Goal: Answer question/provide support

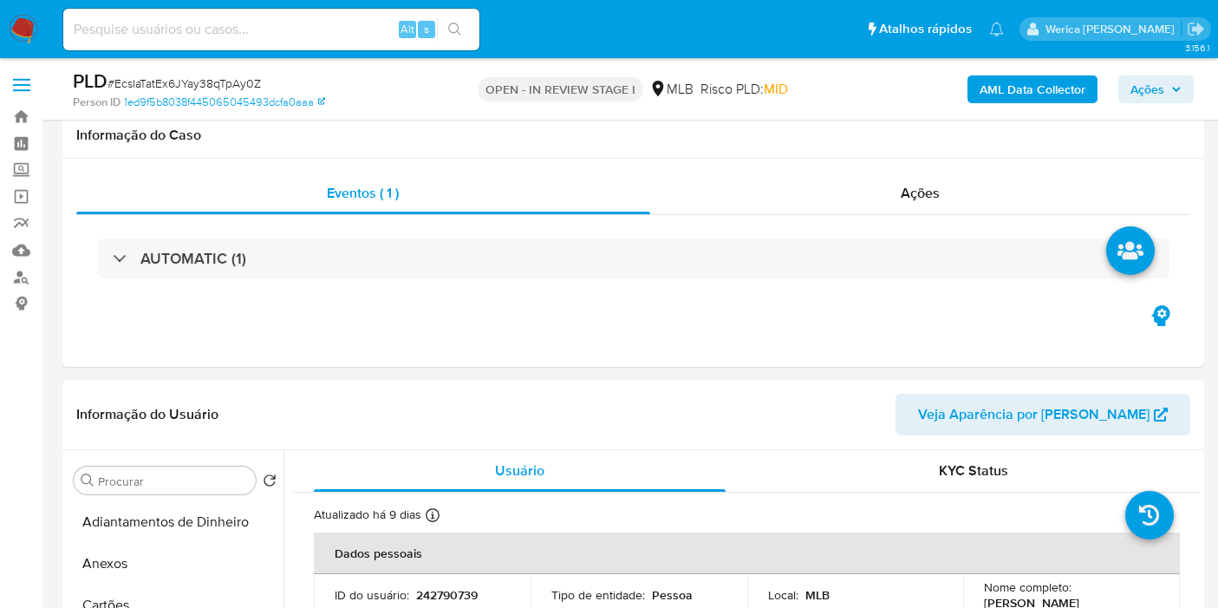
select select "10"
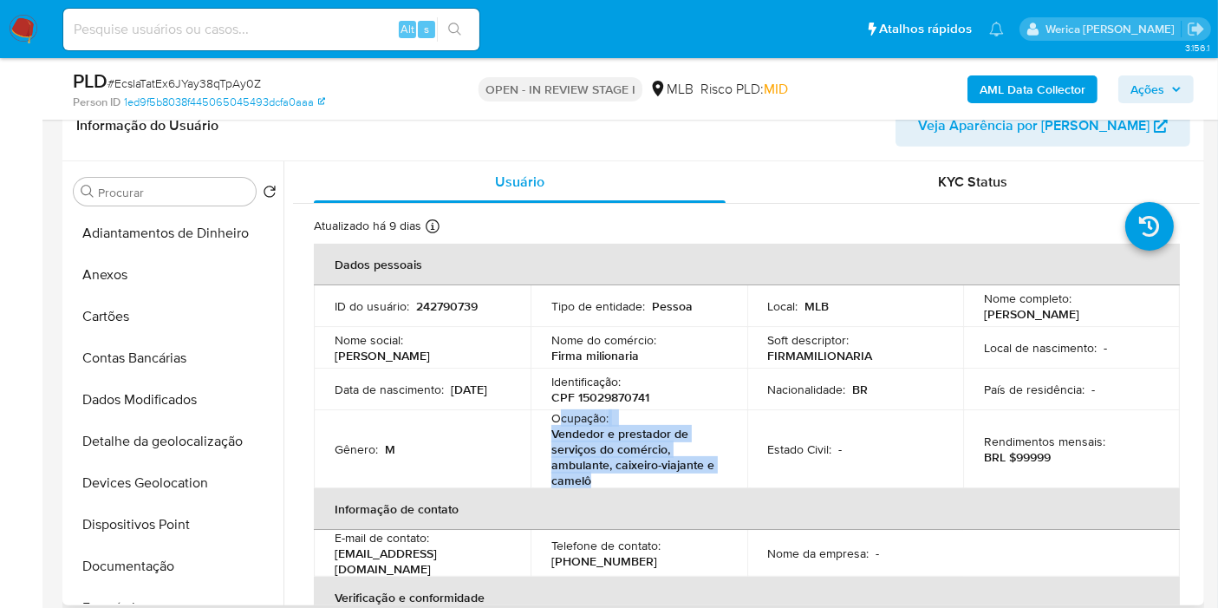
scroll to position [388, 0]
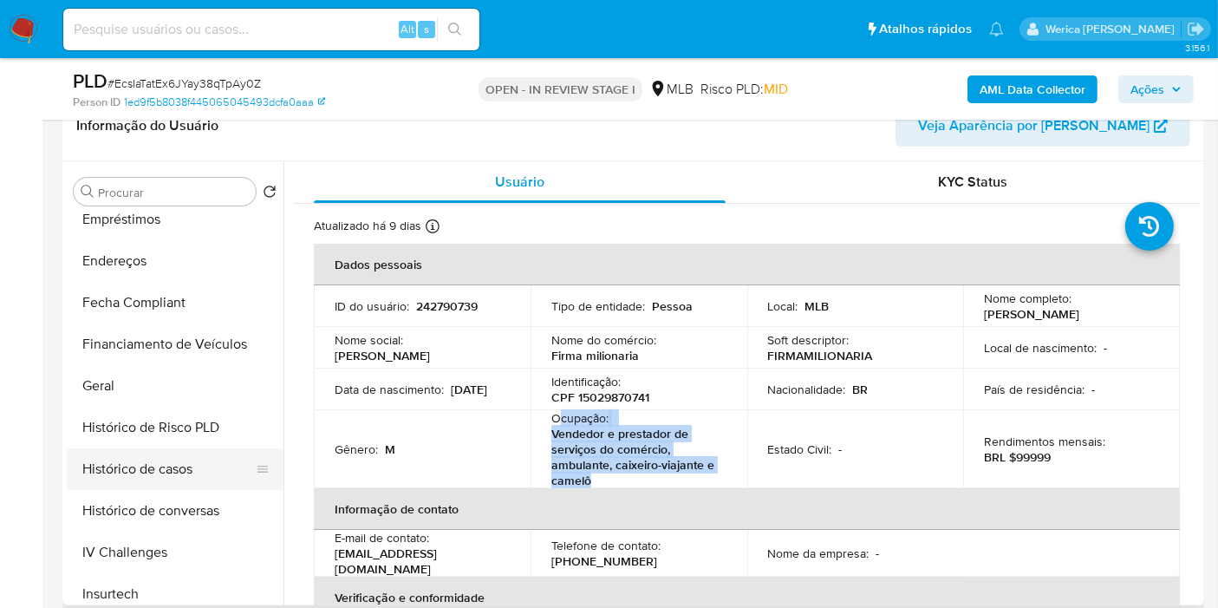
click at [200, 460] on button "Histórico de casos" at bounding box center [168, 469] width 203 height 42
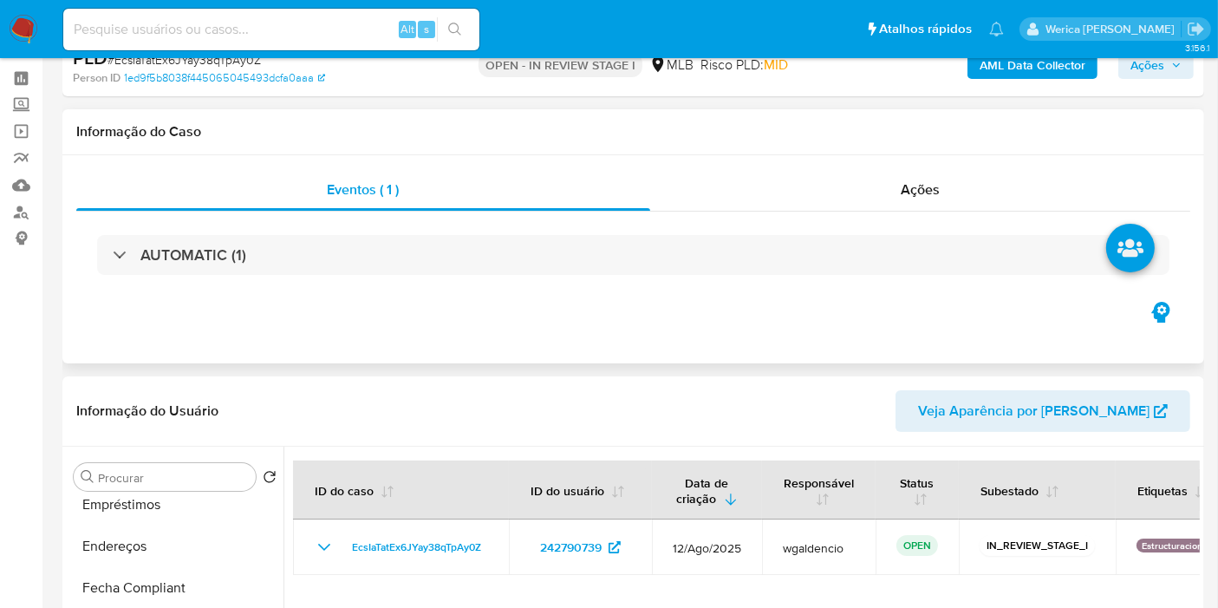
scroll to position [0, 0]
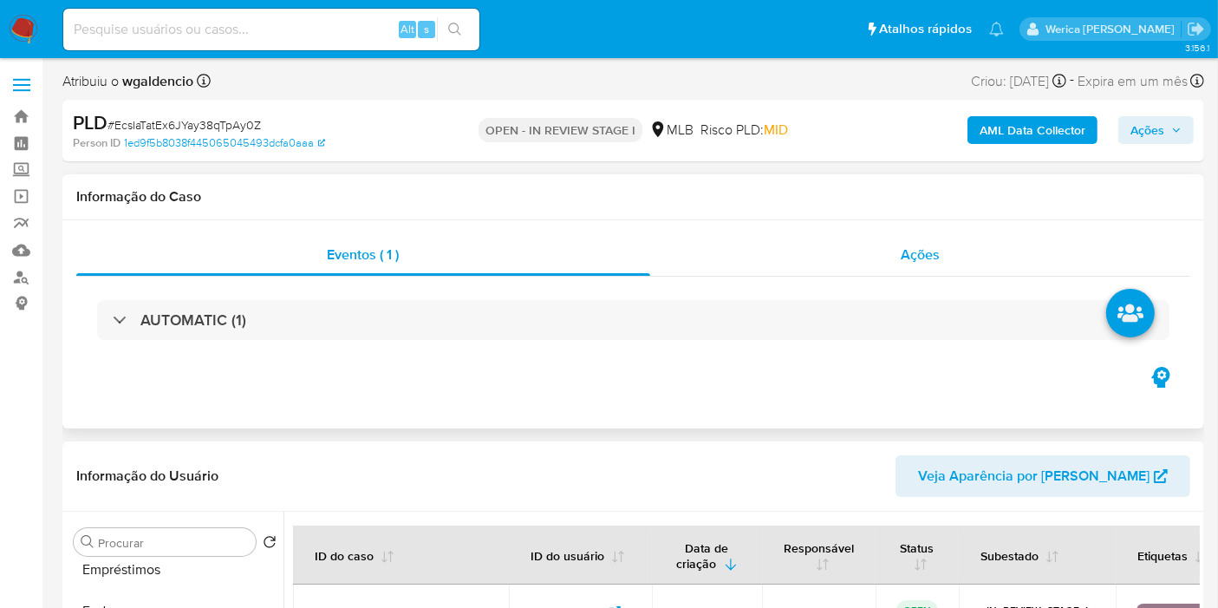
click at [891, 251] on div "Ações" at bounding box center [920, 255] width 541 height 42
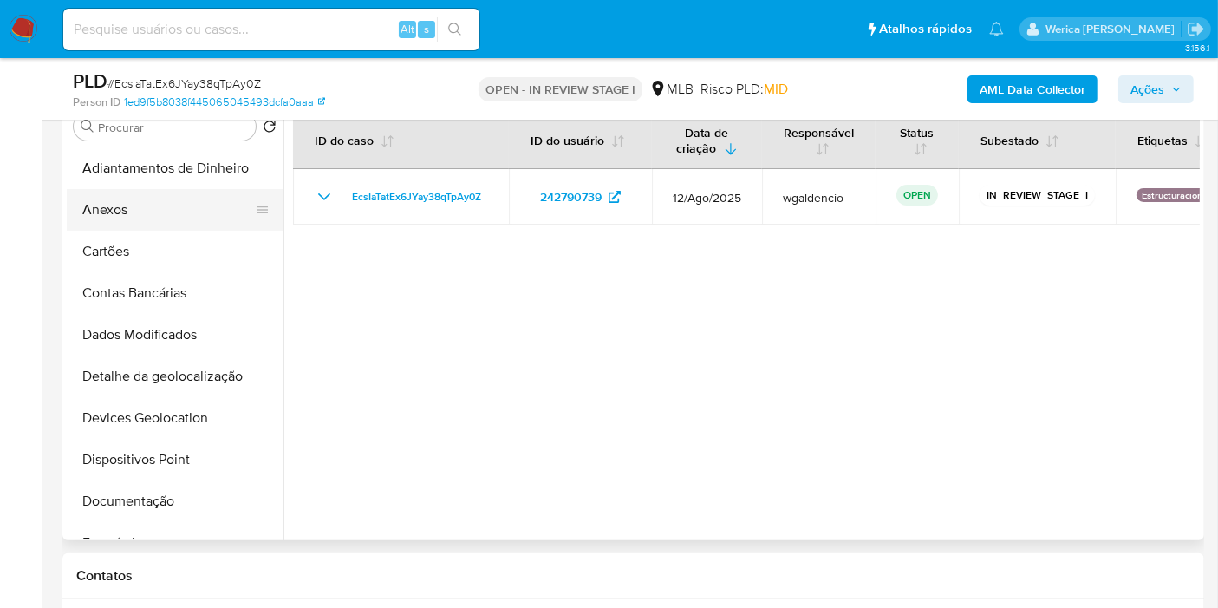
click at [109, 212] on button "Anexos" at bounding box center [168, 210] width 203 height 42
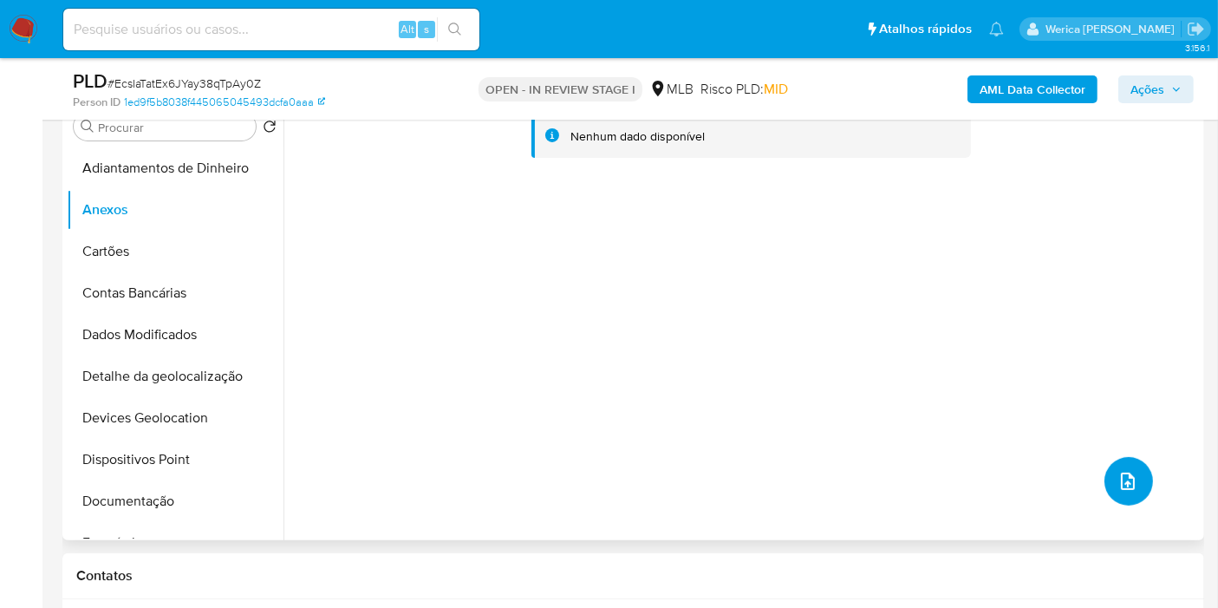
click at [1139, 480] on button "upload-file" at bounding box center [1129, 481] width 49 height 49
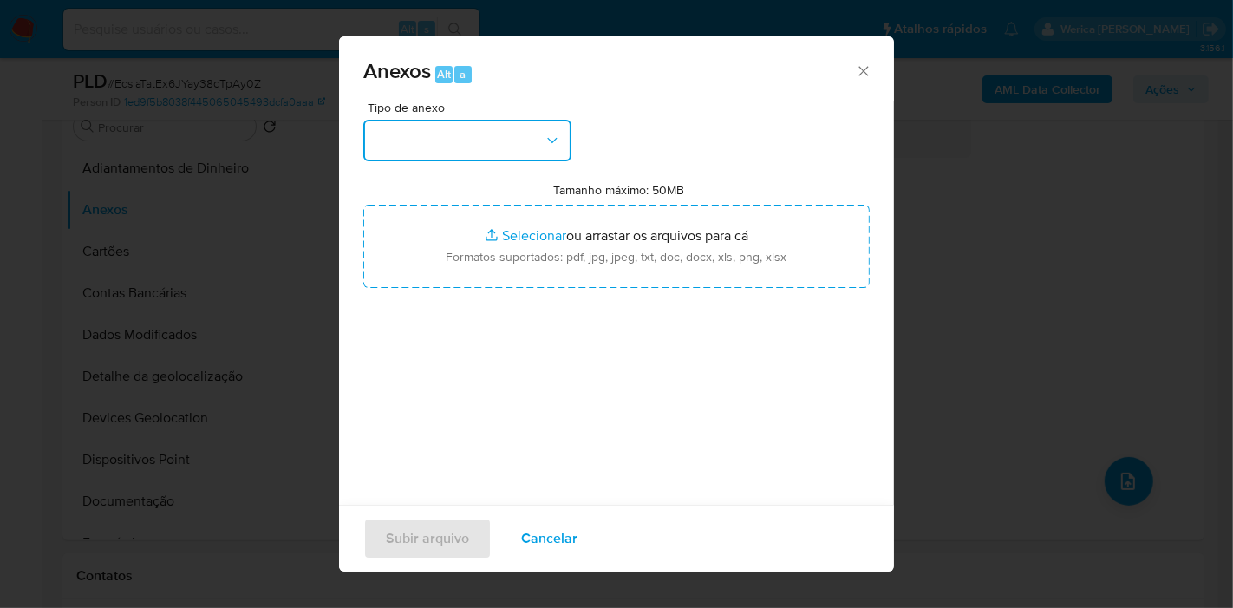
click at [472, 149] on button "button" at bounding box center [467, 141] width 208 height 42
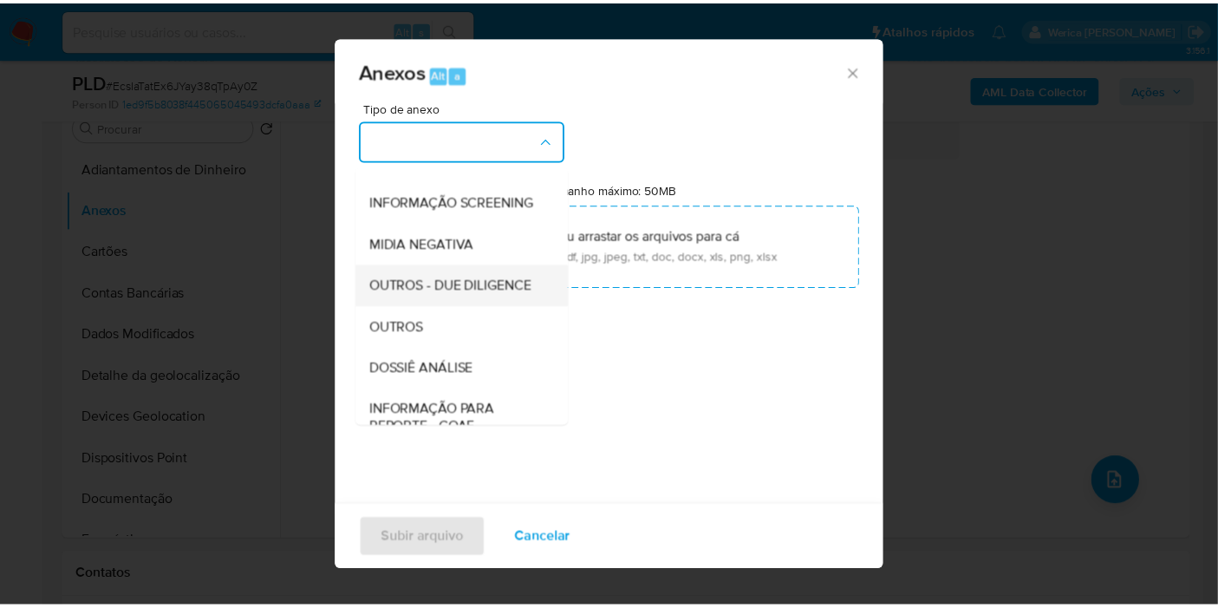
scroll to position [192, 0]
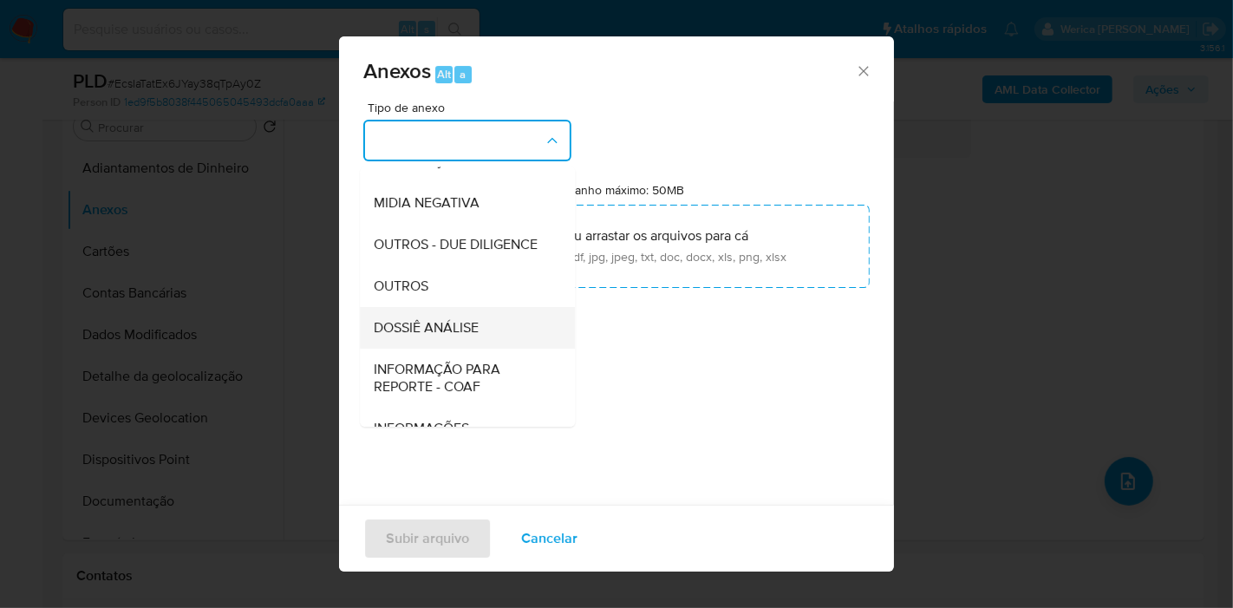
click at [477, 336] on span "DOSSIÊ ANÁLISE" at bounding box center [426, 327] width 105 height 17
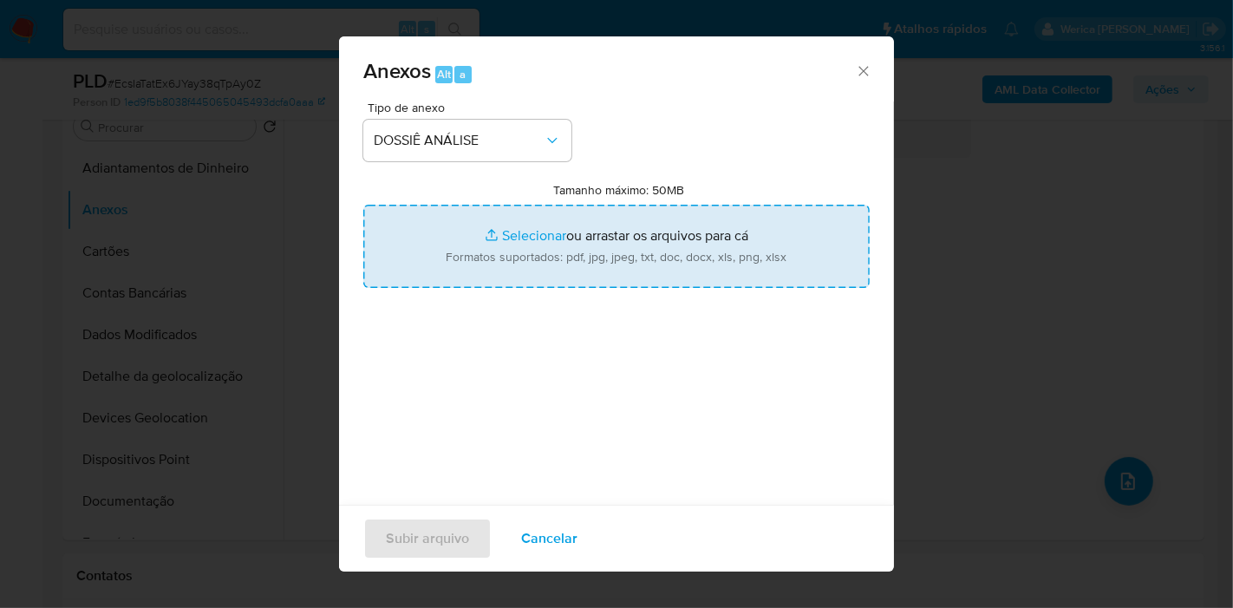
type input "C:\fakepath\Mulan 242790739_2025_08_28_09_55_44.ods"
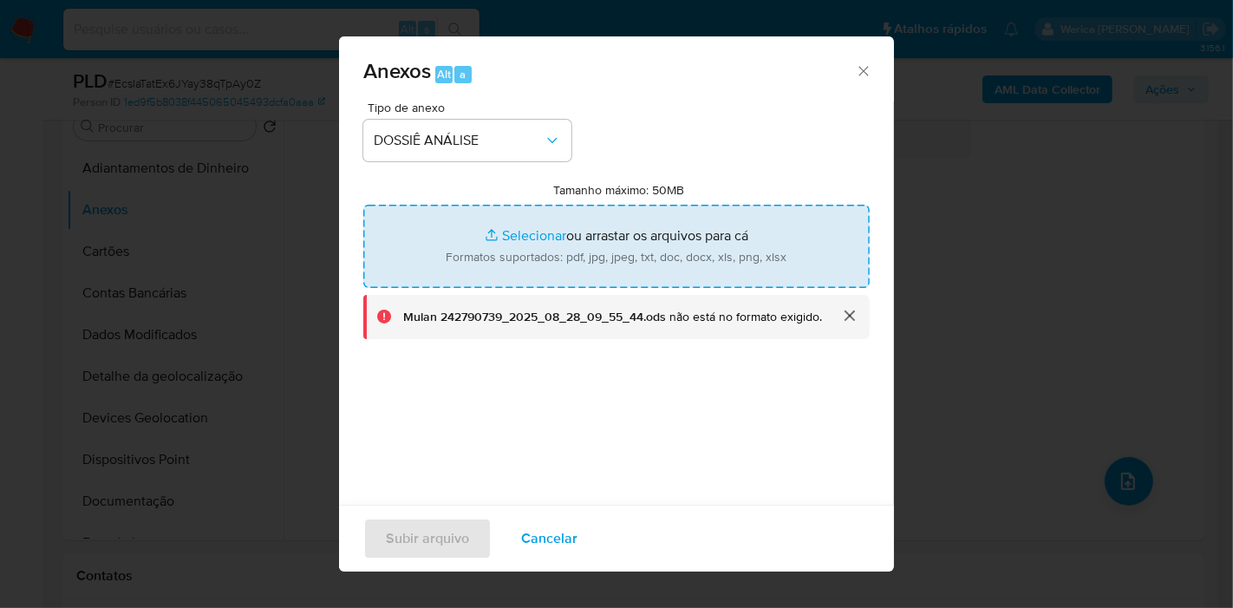
type input "C:\fakepath\SAR - XXX - CPF 15029870741 - GABRIEL GOMES SIMOES.pdf"
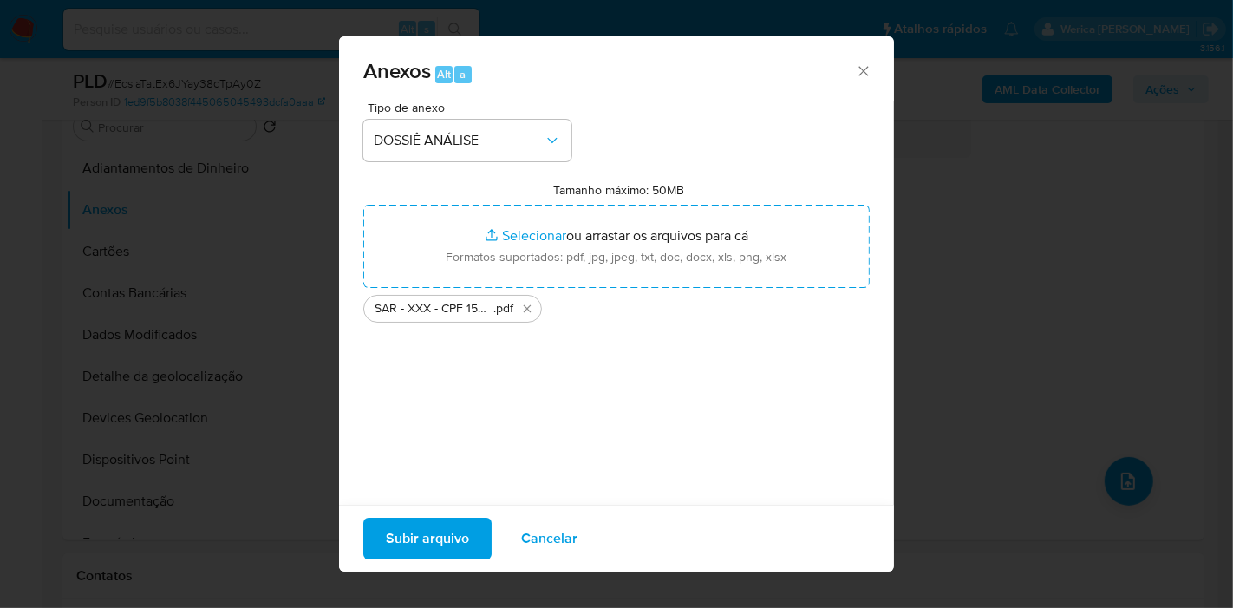
click at [447, 538] on span "Subir arquivo" at bounding box center [427, 538] width 83 height 38
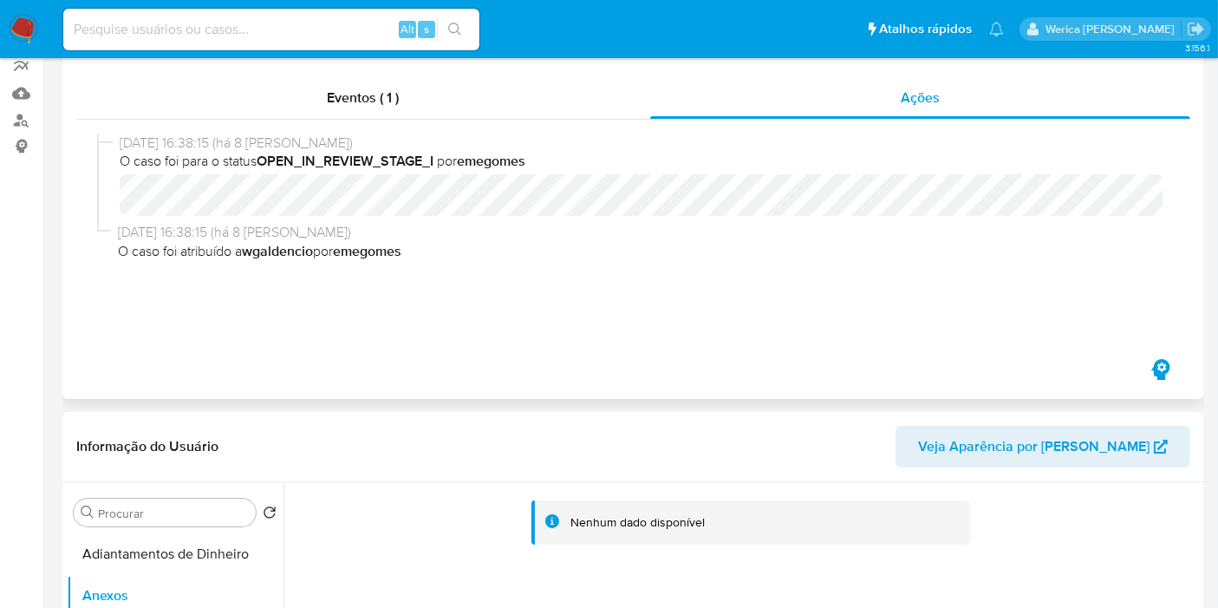
scroll to position [0, 0]
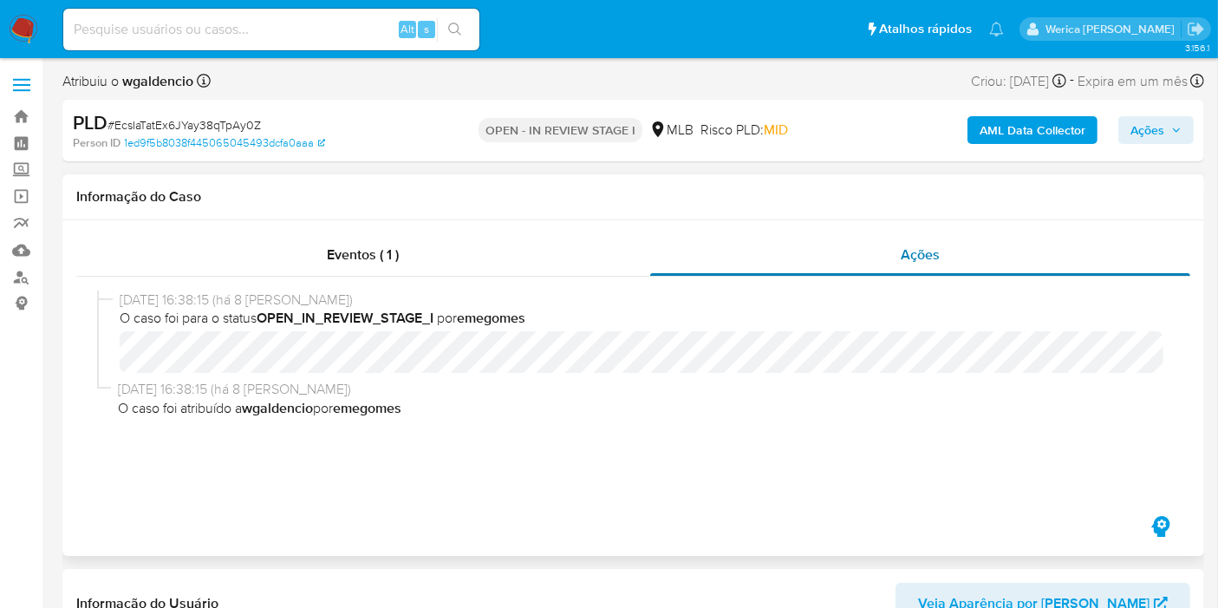
click at [921, 246] on span "Ações" at bounding box center [920, 255] width 39 height 20
drag, startPoint x: 505, startPoint y: 269, endPoint x: 553, endPoint y: 263, distance: 48.1
click at [506, 269] on div "Eventos ( 1 )" at bounding box center [363, 255] width 574 height 42
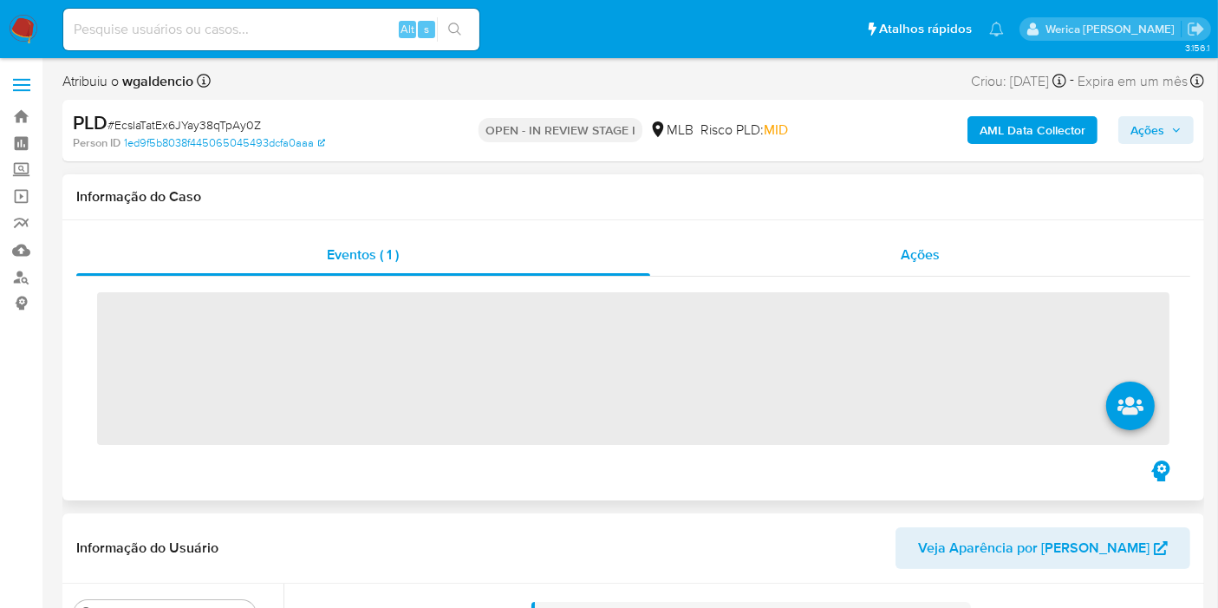
click at [919, 236] on div "Ações" at bounding box center [920, 255] width 541 height 42
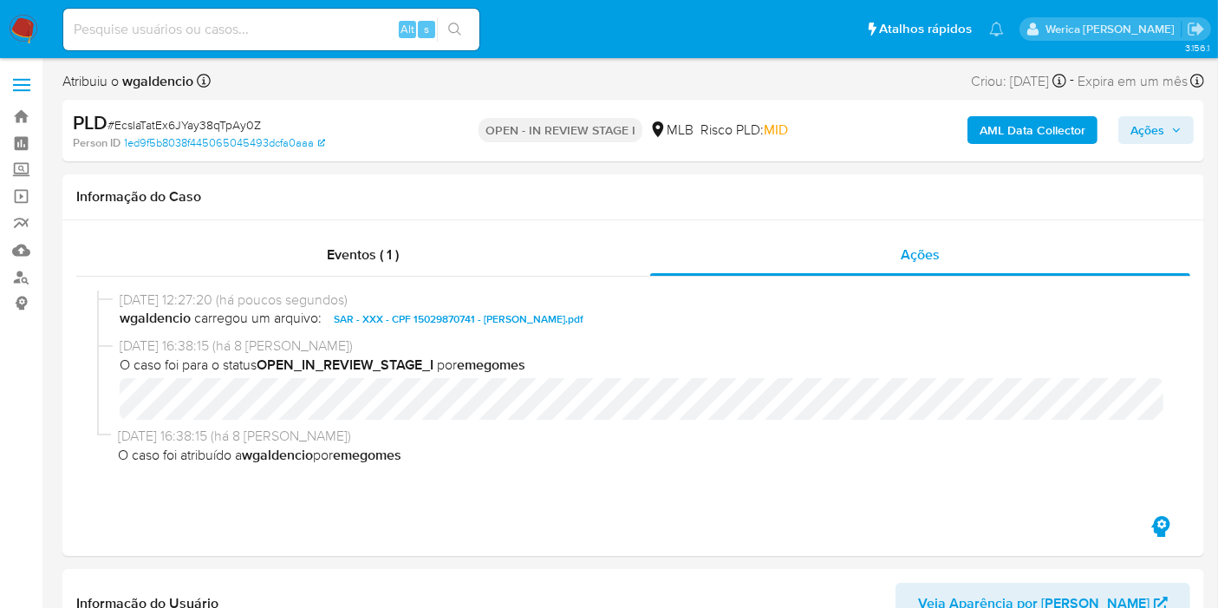
click at [1162, 130] on span "Ações" at bounding box center [1148, 130] width 34 height 28
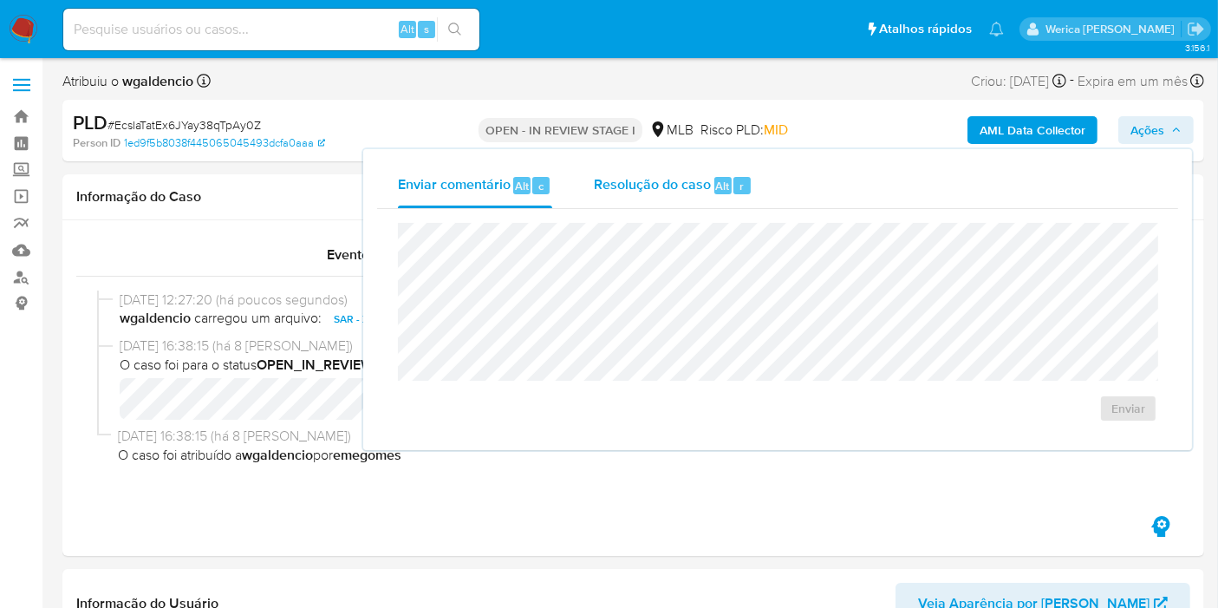
click at [693, 194] on div "Resolução do caso Alt r" at bounding box center [673, 185] width 159 height 45
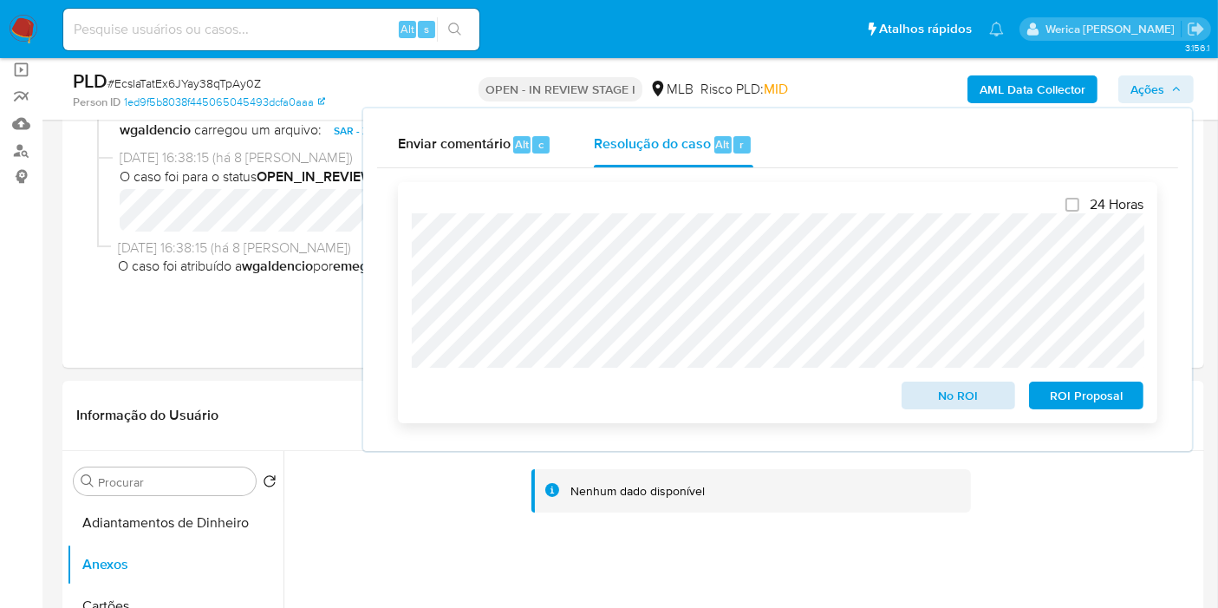
scroll to position [289, 0]
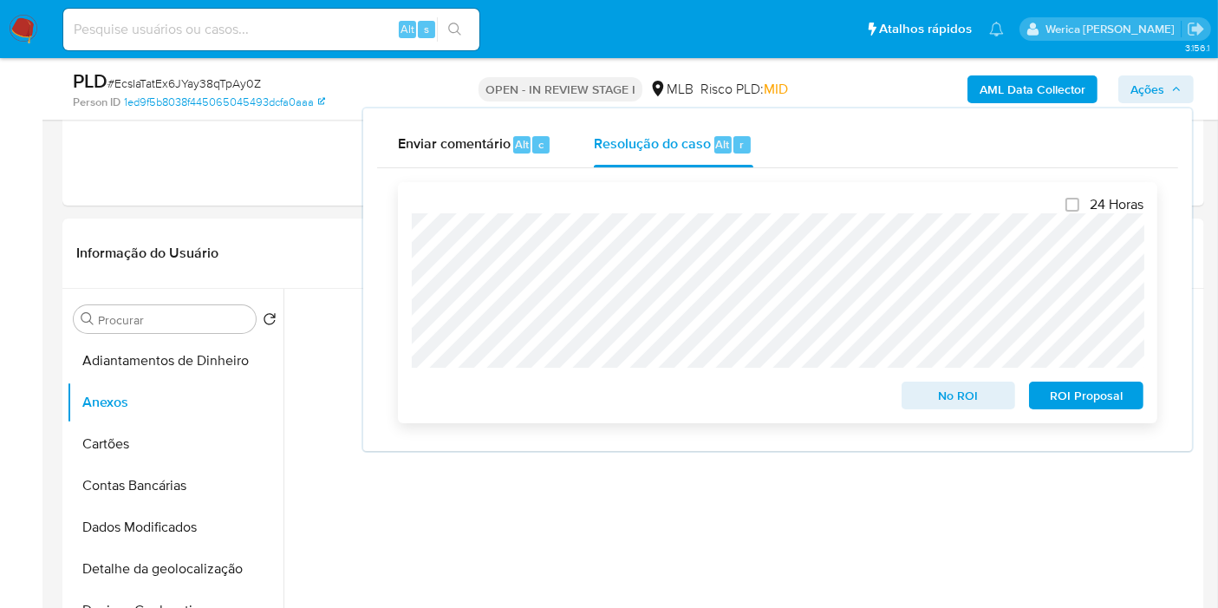
click at [1099, 395] on span "ROI Proposal" at bounding box center [1086, 395] width 90 height 24
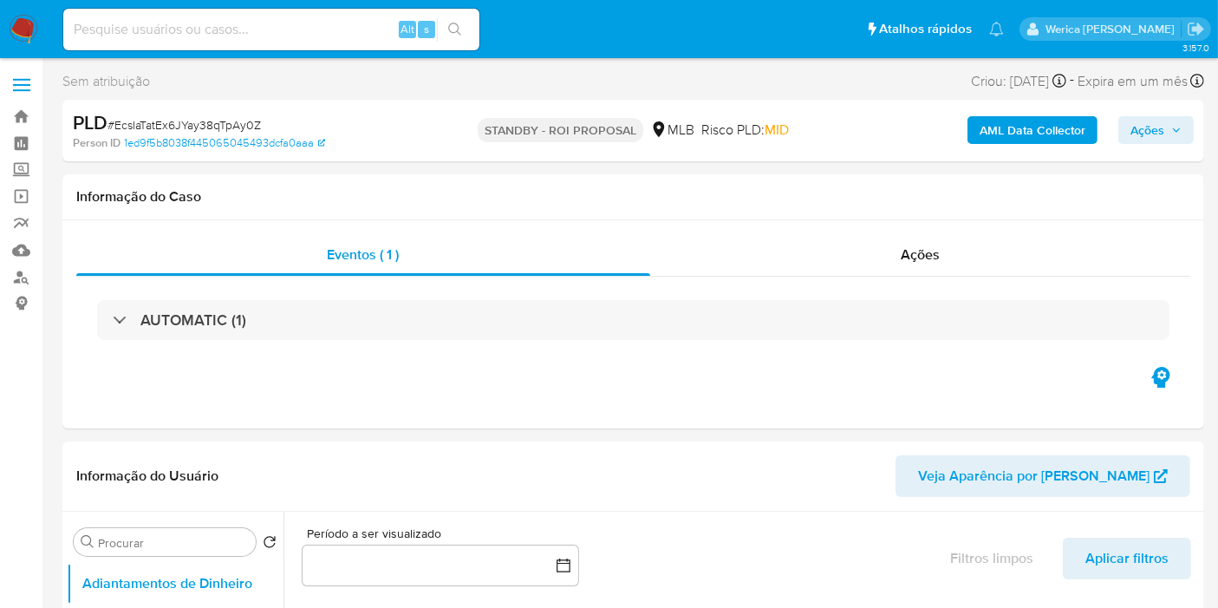
select select "10"
click at [931, 256] on span "Ações" at bounding box center [920, 255] width 39 height 20
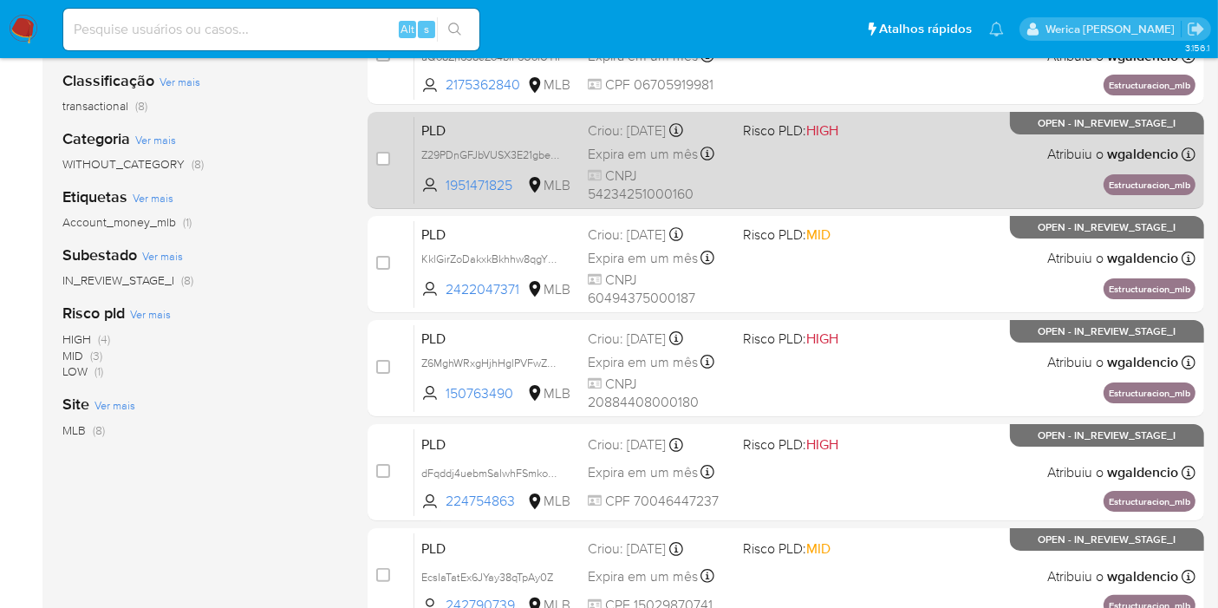
scroll to position [192, 0]
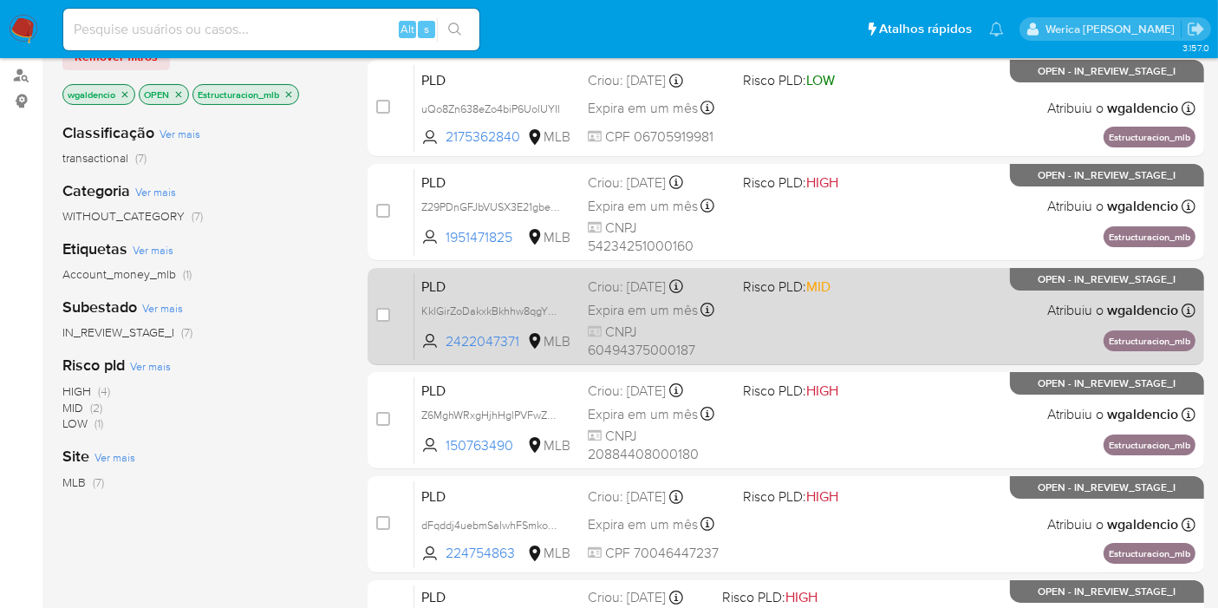
scroll to position [62, 0]
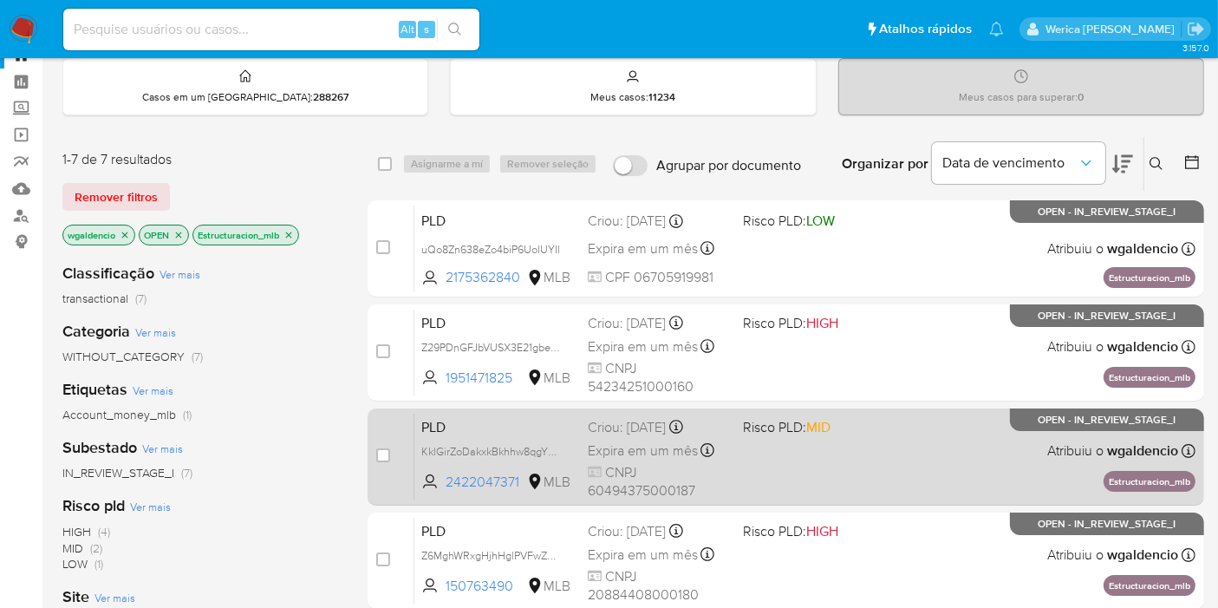
click at [866, 424] on span "Risco PLD: MID" at bounding box center [813, 425] width 141 height 23
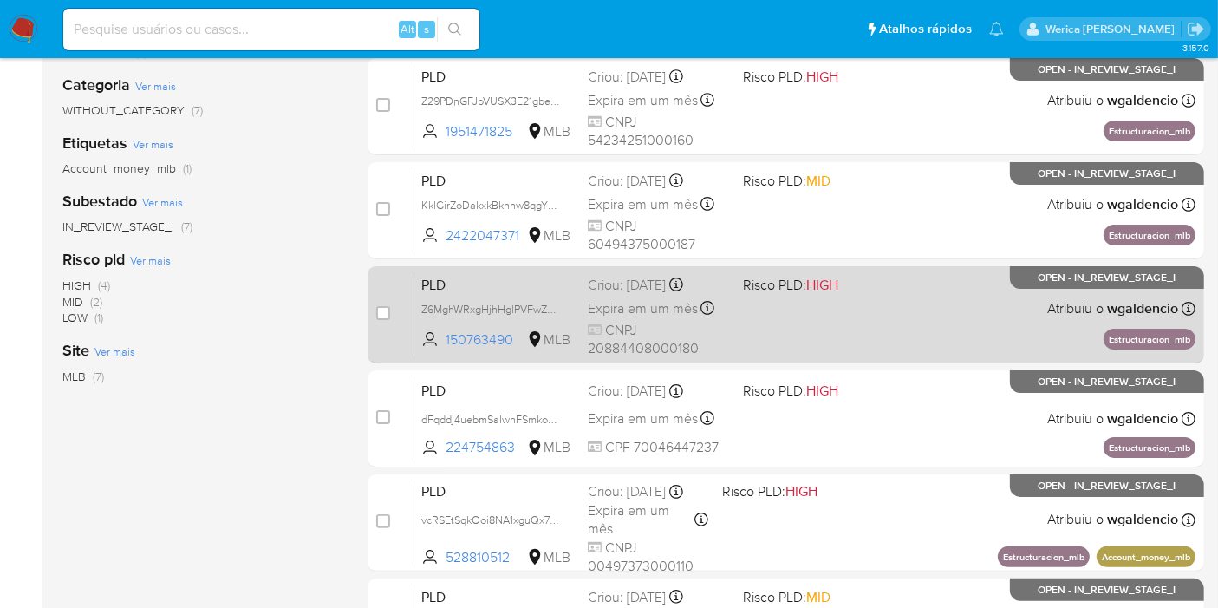
scroll to position [447, 0]
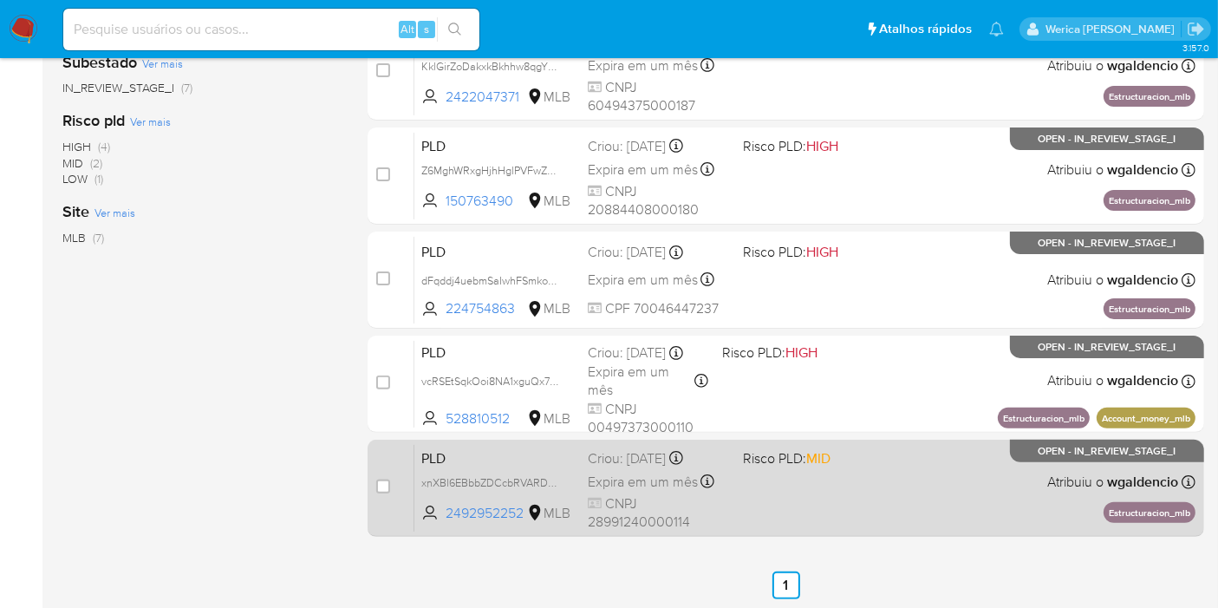
click at [790, 497] on div "PLD xnXBl6EBbbZDCcbRVARDn3wF 2492952252 MLB Risco PLD: MID Criou: 12/08/2025 Cr…" at bounding box center [804, 488] width 781 height 88
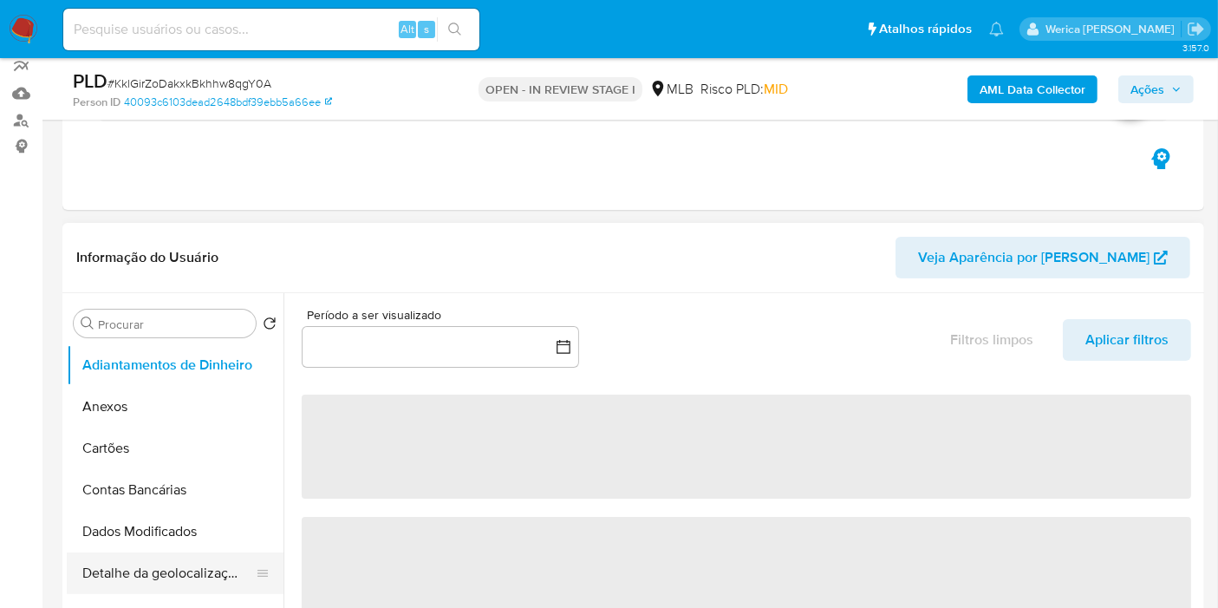
scroll to position [385, 0]
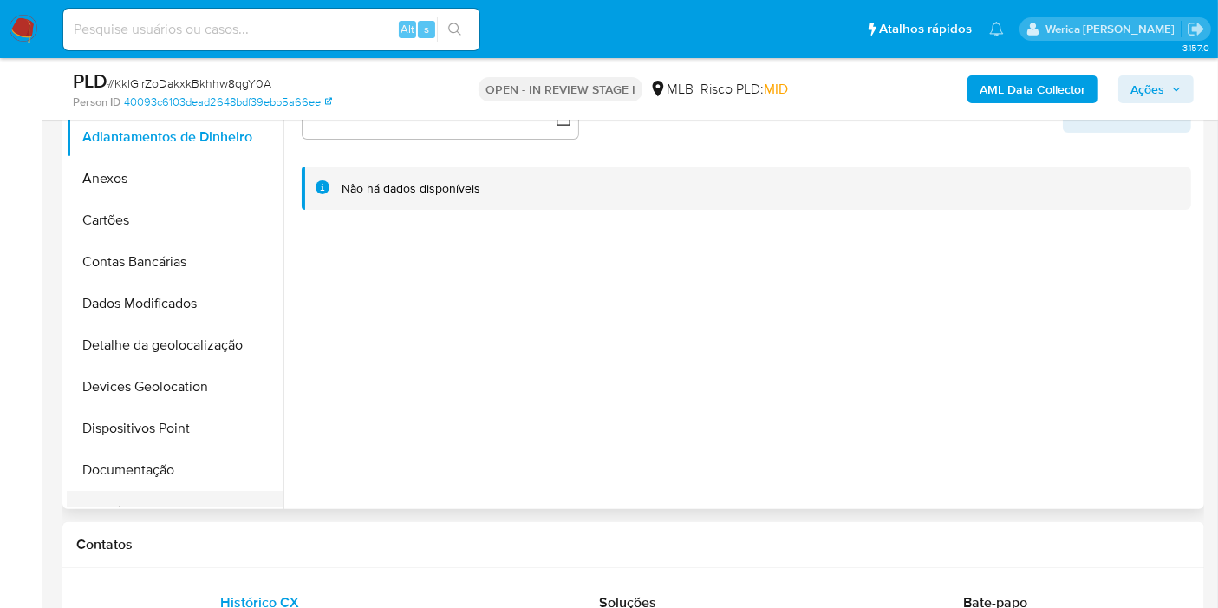
select select "10"
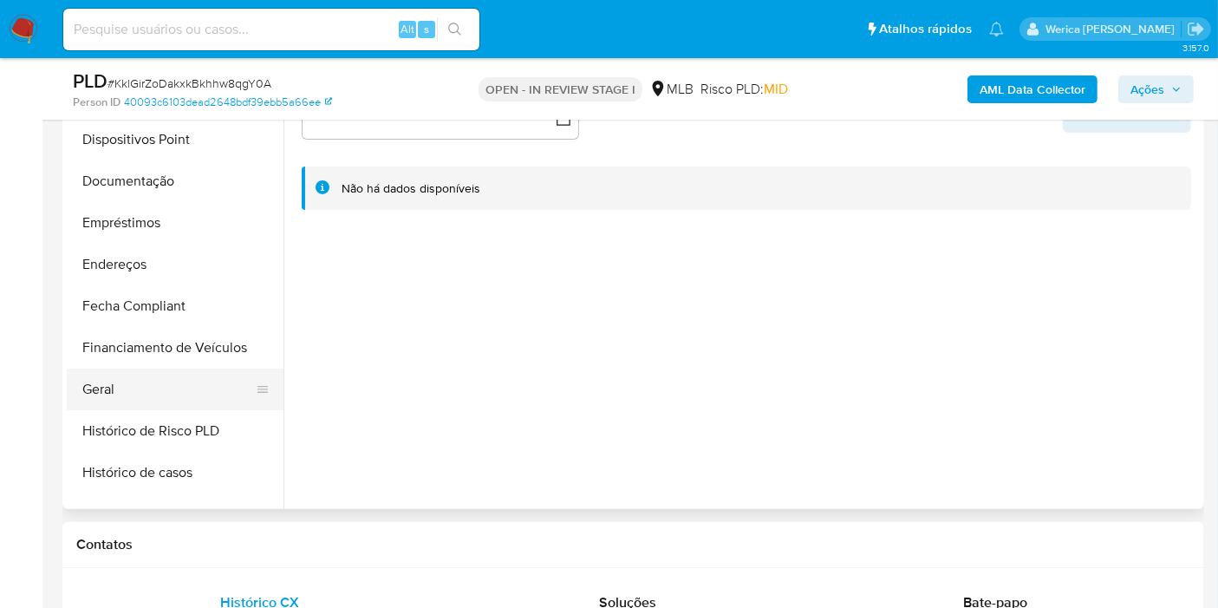
click at [173, 405] on button "Geral" at bounding box center [168, 389] width 203 height 42
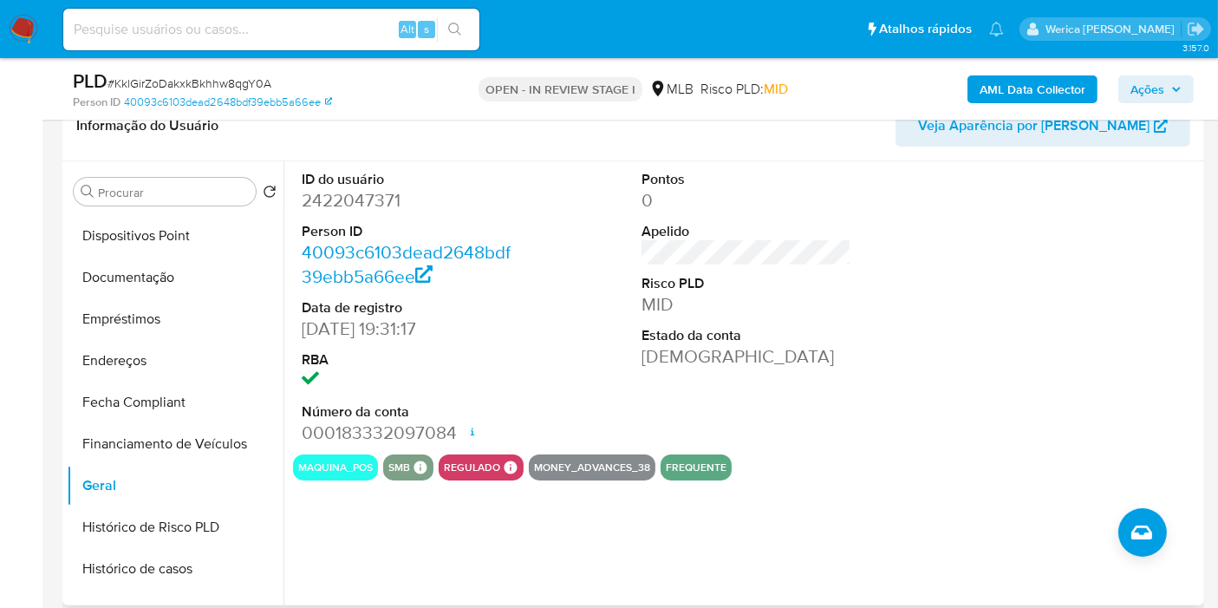
click at [332, 218] on dl "ID do usuário 2422047371 Person ID 40093c6103dead2648bdf39ebb5a66ee Data de reg…" at bounding box center [407, 308] width 210 height 276
click at [329, 206] on dd "2422047371" at bounding box center [407, 200] width 210 height 24
copy dd "2422047371"
click at [144, 272] on button "Documentação" at bounding box center [168, 278] width 203 height 42
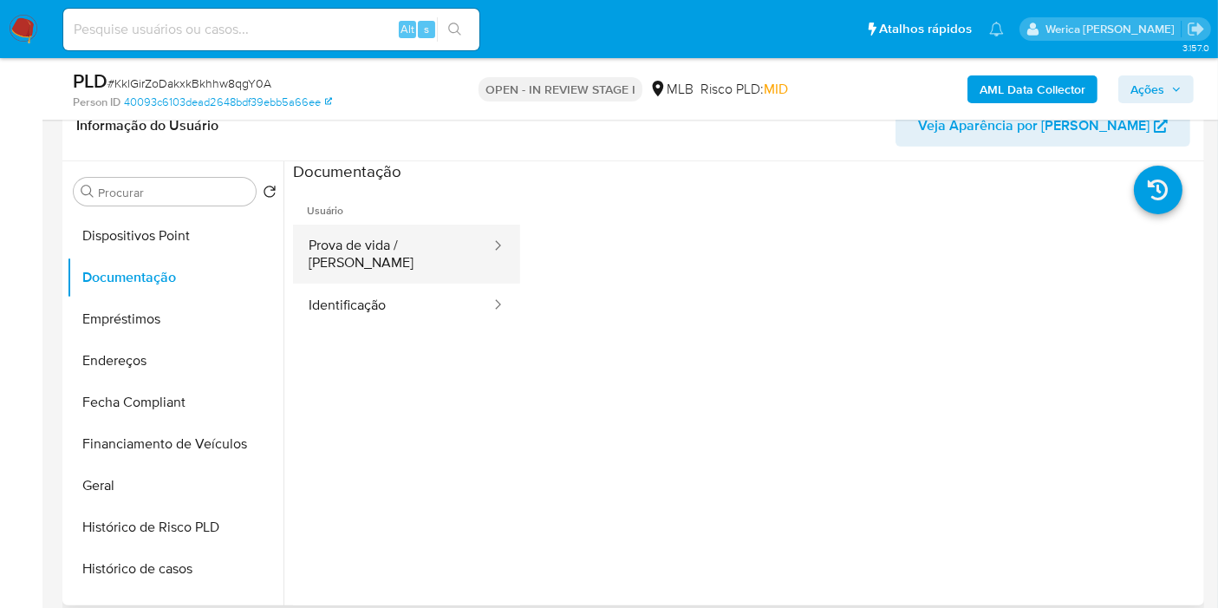
click at [358, 253] on button "Prova de vida / Selfie" at bounding box center [392, 254] width 199 height 59
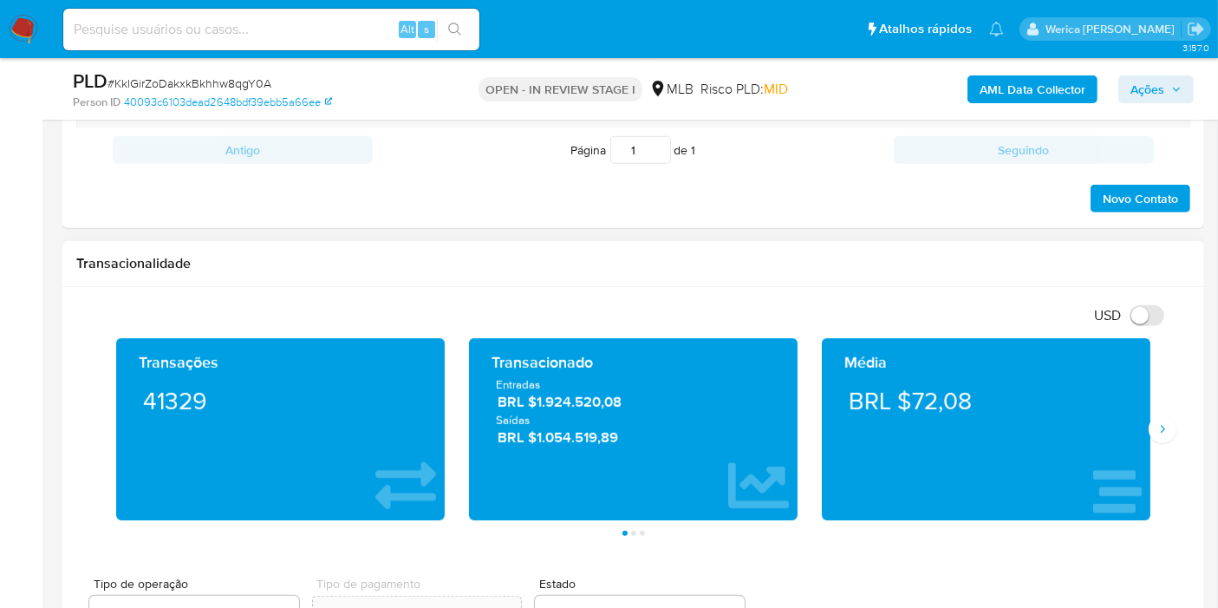
scroll to position [770, 0]
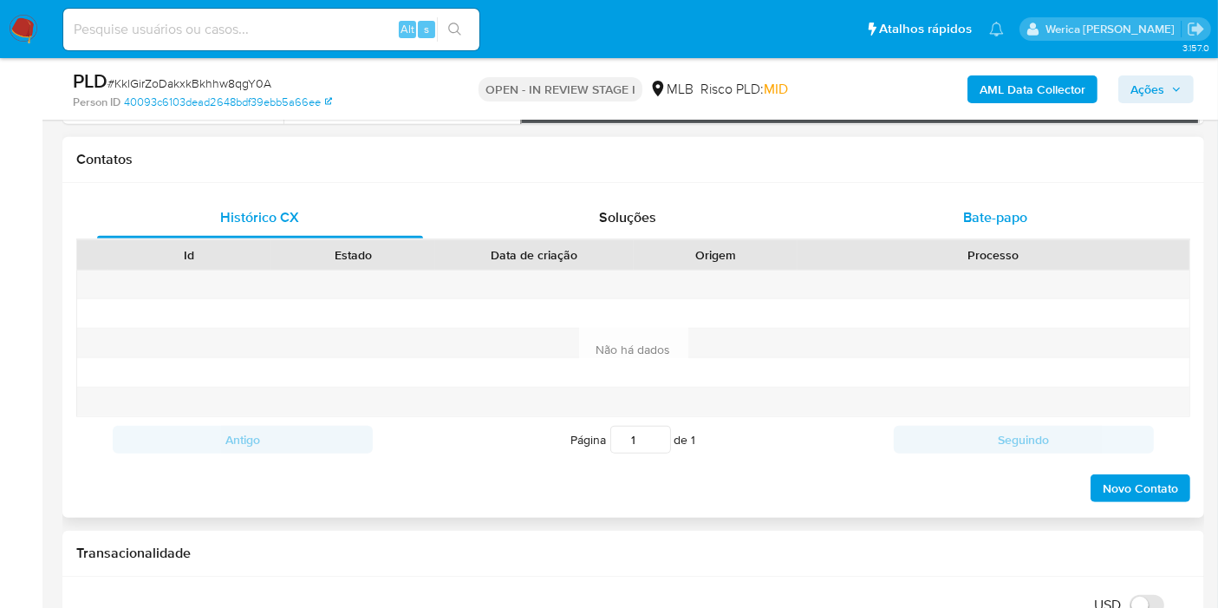
click at [1004, 201] on div "Bate-papo" at bounding box center [995, 218] width 326 height 42
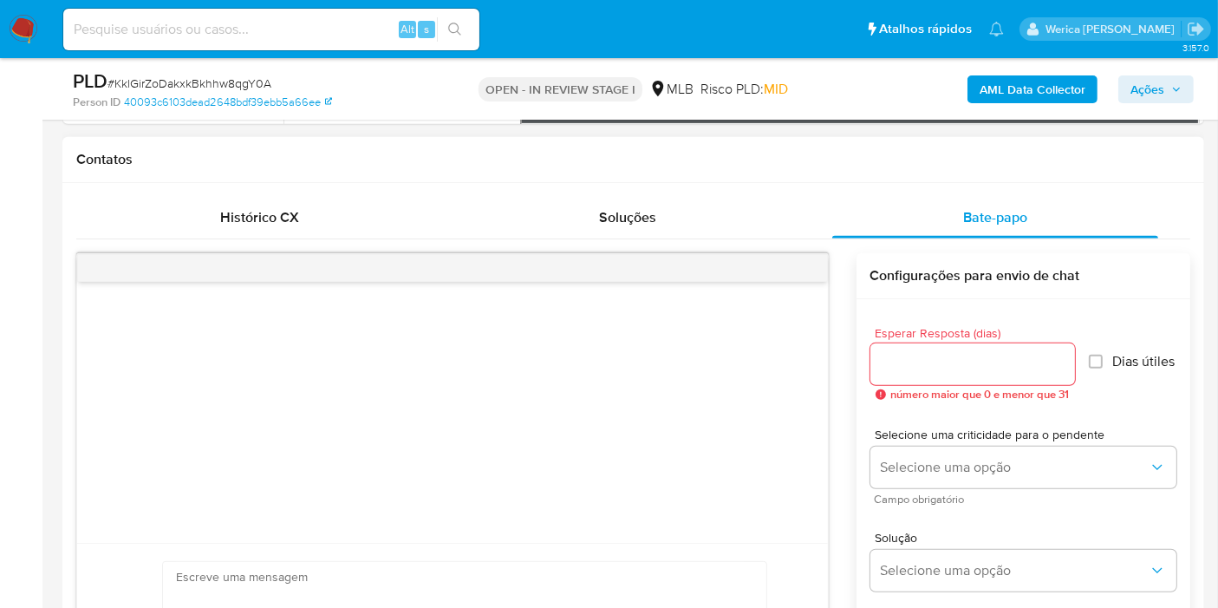
click at [917, 360] on input "Esperar Resposta (dias)" at bounding box center [973, 364] width 205 height 23
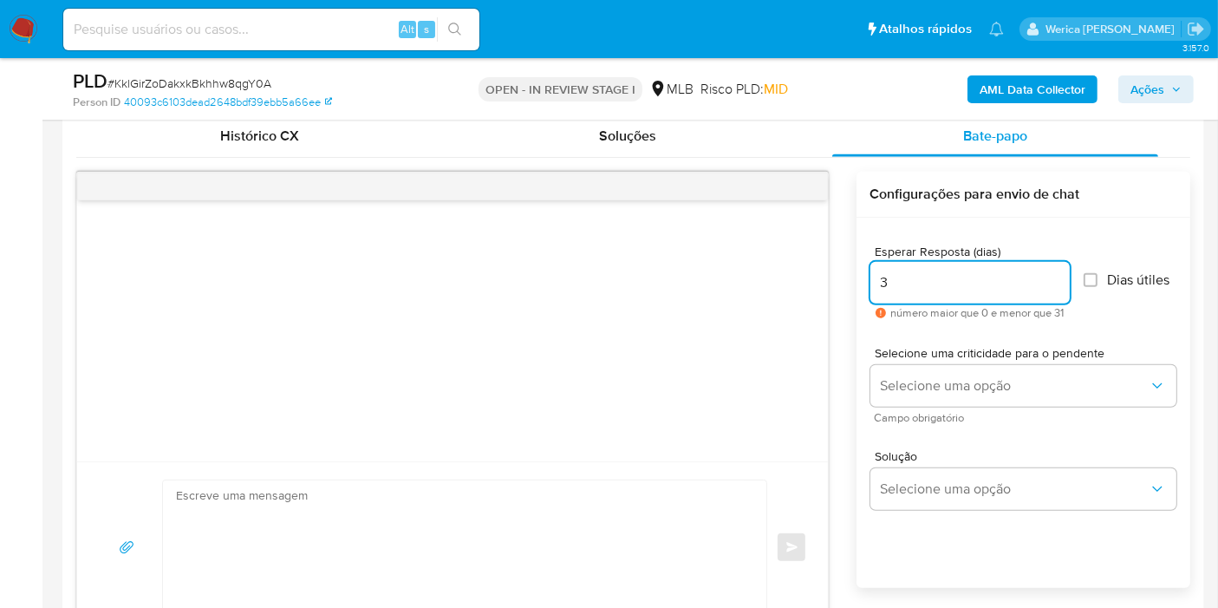
scroll to position [963, 0]
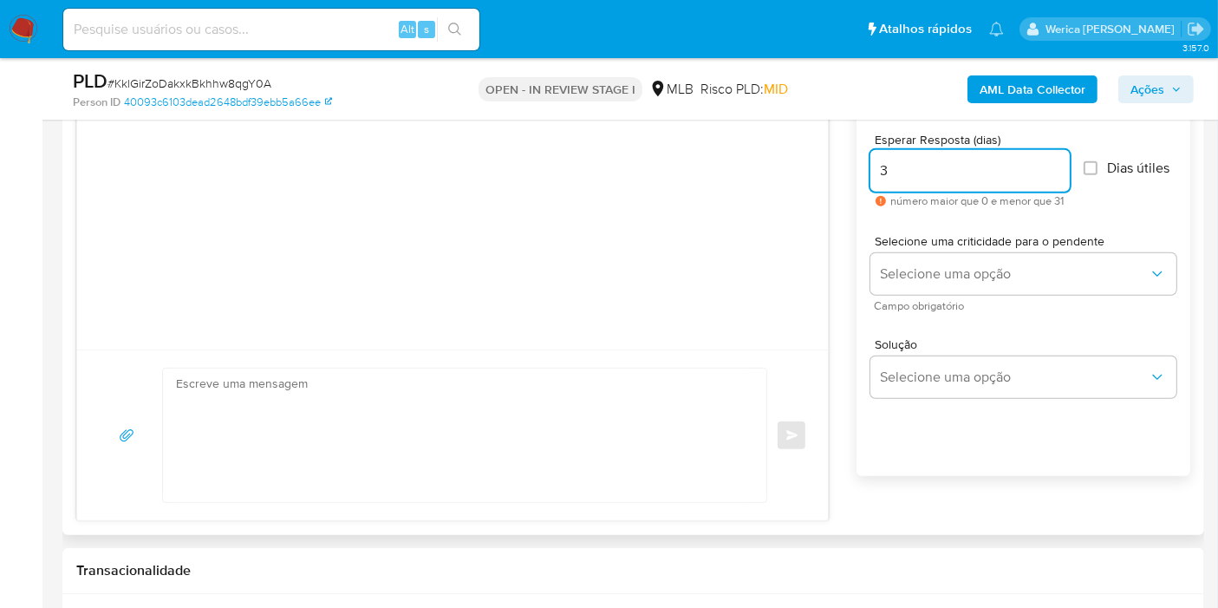
type input "3"
click at [973, 242] on span "Selecione uma criticidade para o pendente" at bounding box center [1028, 241] width 306 height 12
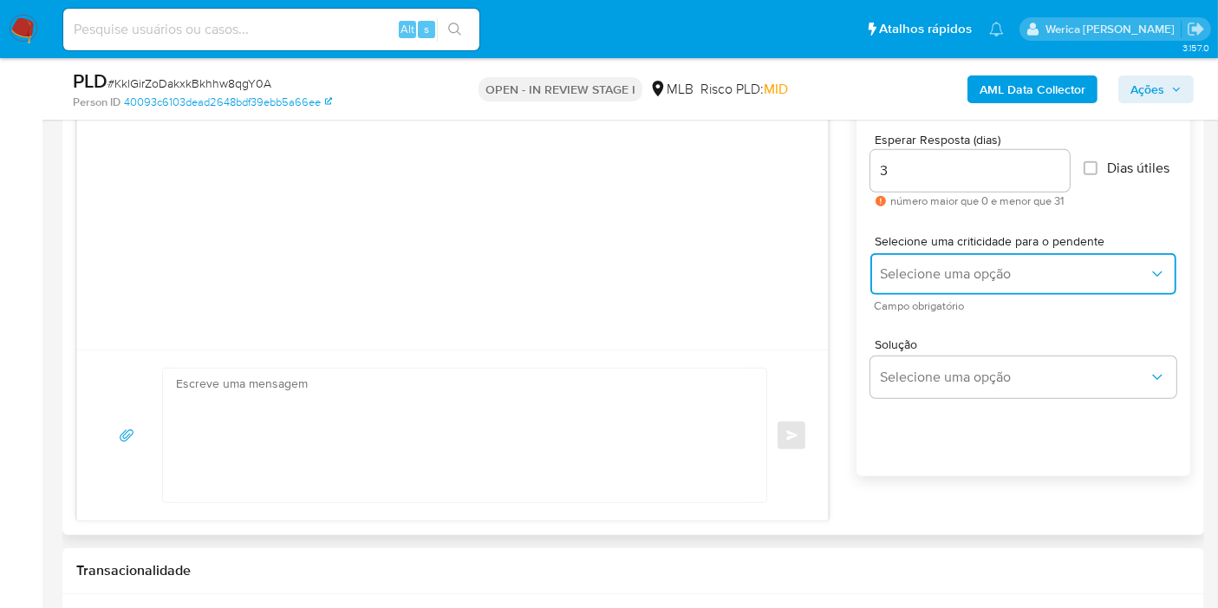
click at [975, 271] on span "Selecione uma opção" at bounding box center [1015, 273] width 268 height 17
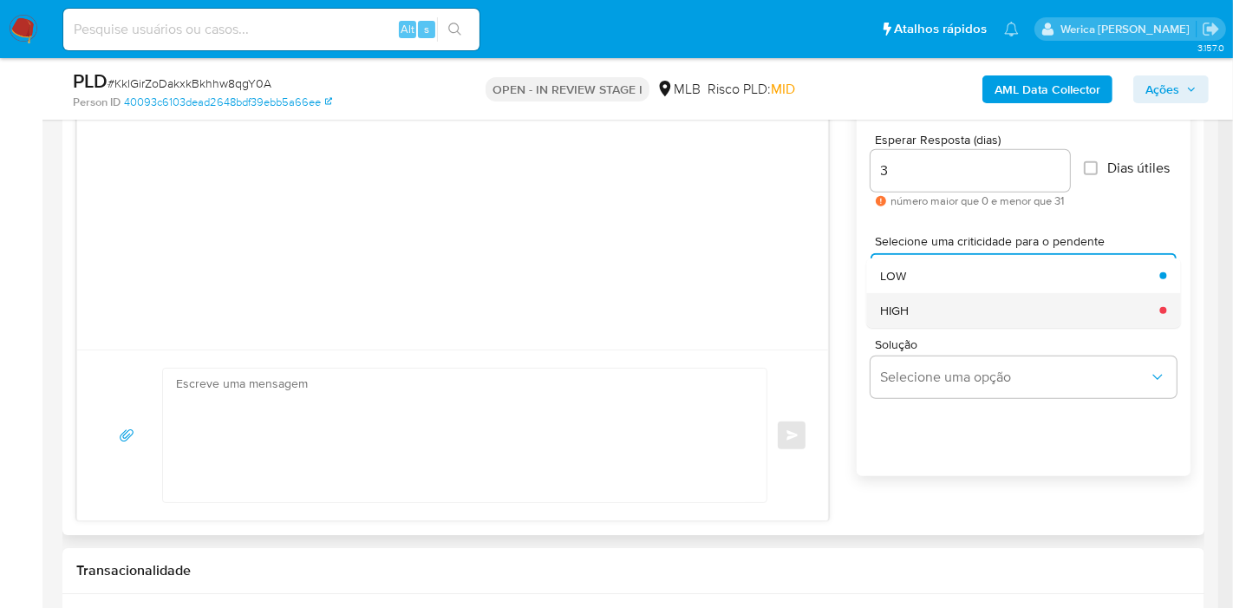
click at [949, 301] on div "HIGH" at bounding box center [1014, 310] width 269 height 35
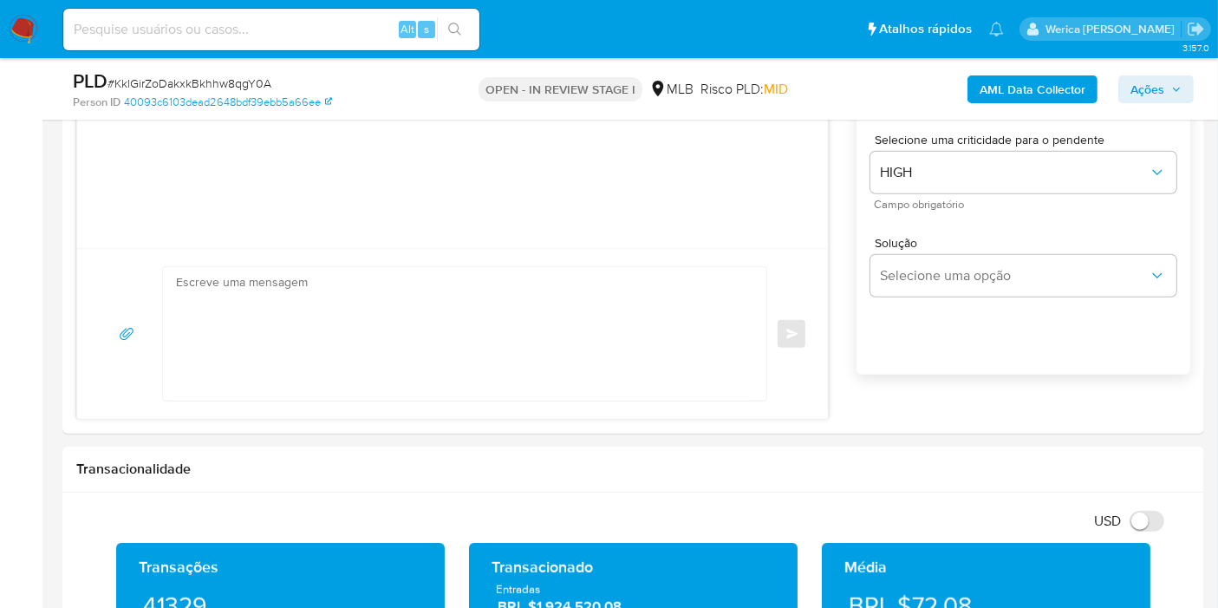
scroll to position [1014, 0]
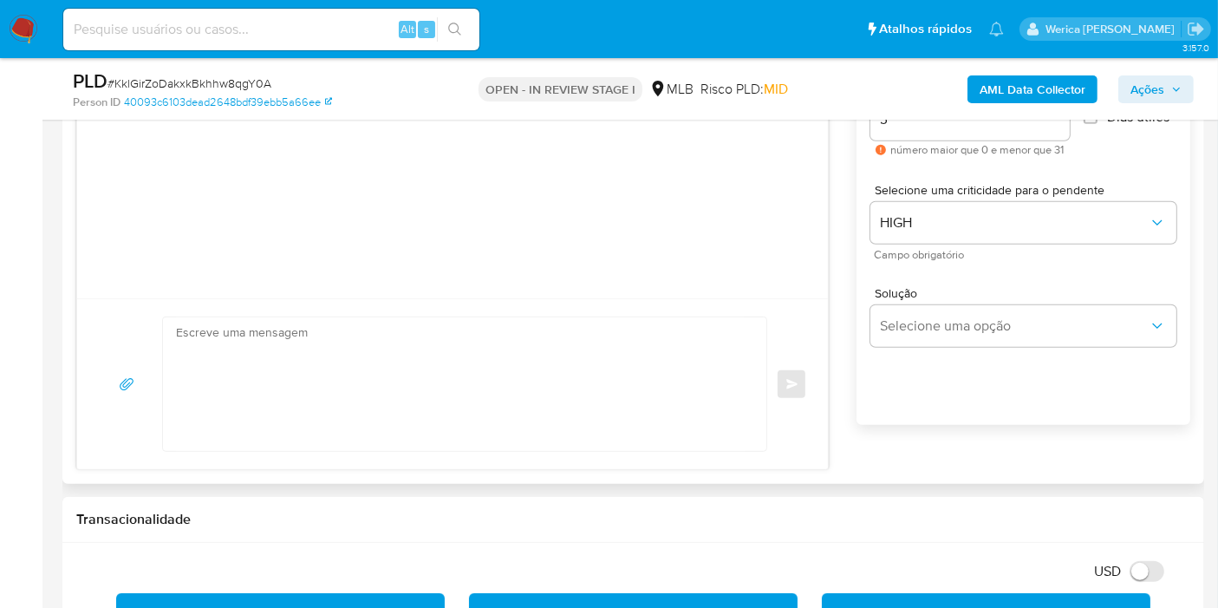
click at [591, 355] on textarea at bounding box center [460, 384] width 569 height 134
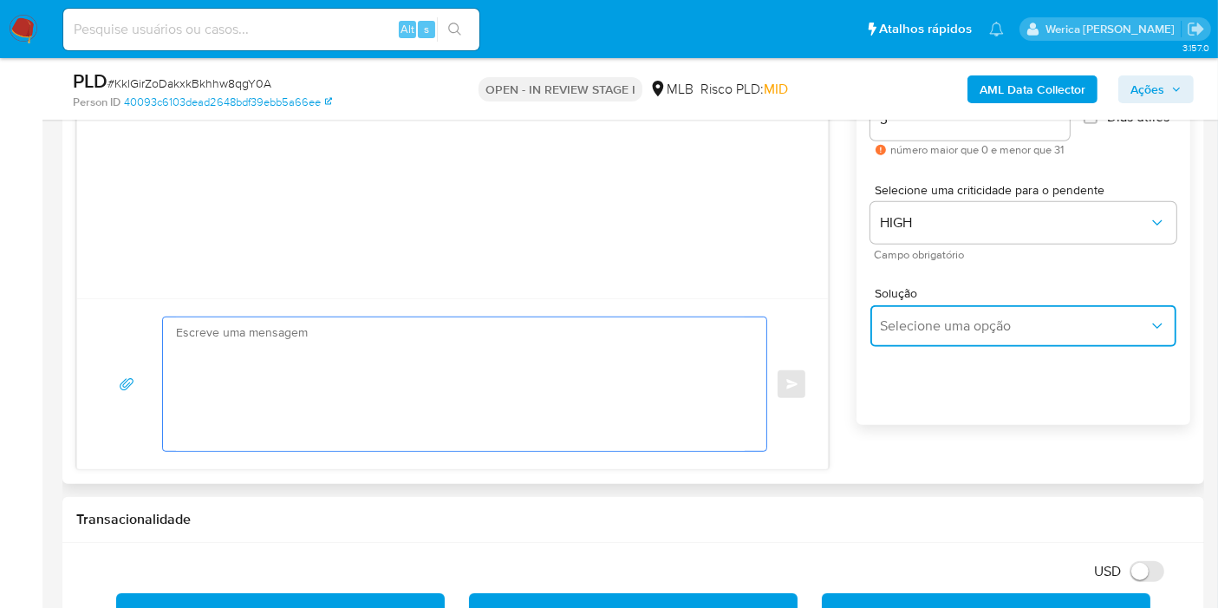
drag, startPoint x: 591, startPoint y: 354, endPoint x: 955, endPoint y: 339, distance: 363.6
click at [954, 336] on button "Selecione uma opção" at bounding box center [1024, 326] width 306 height 42
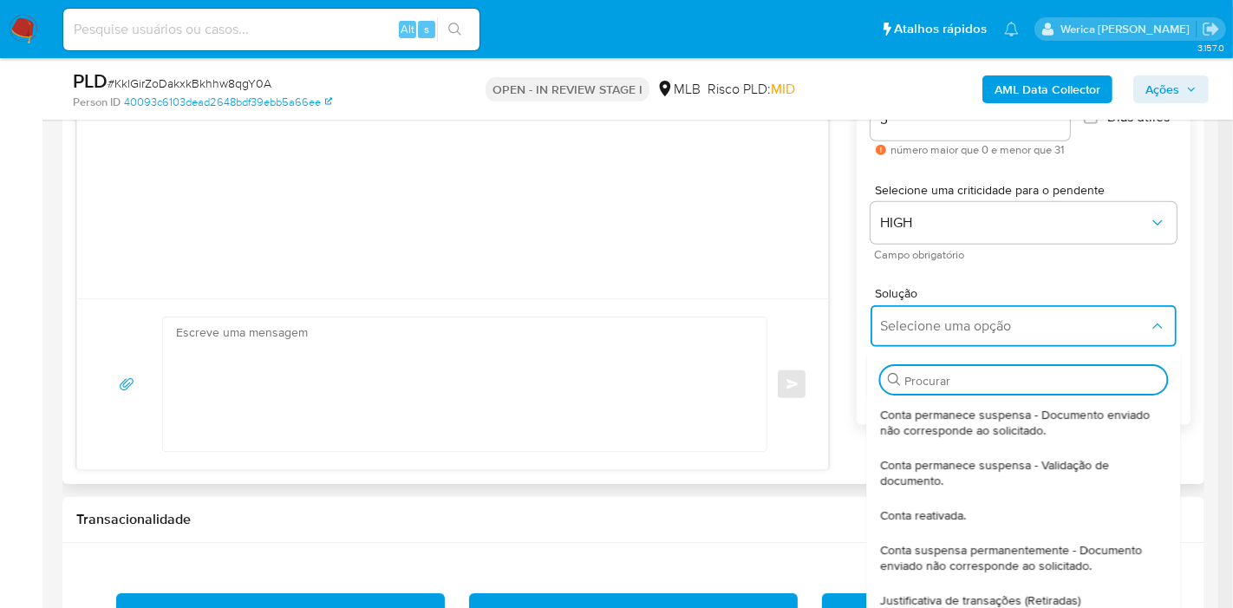
click at [929, 415] on span "Conta permanece suspensa - Documento enviado não corresponde ao solicitado." at bounding box center [1018, 422] width 276 height 31
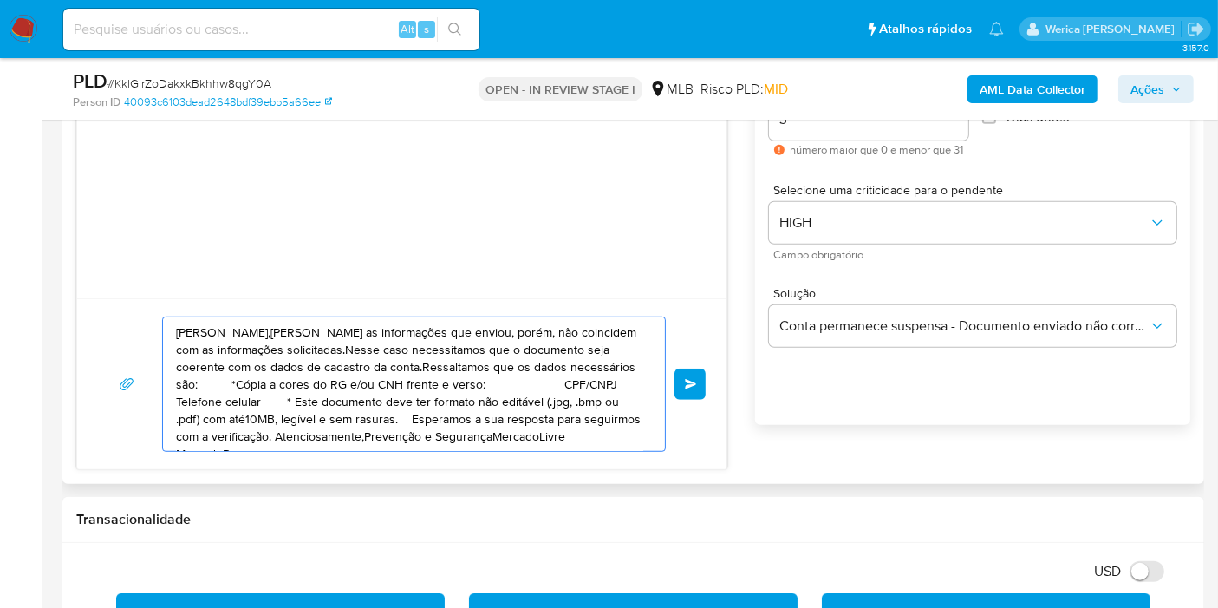
click at [505, 395] on textarea "Olá,Agradecemos as informações que enviou, porém, não coincidem com as informaç…" at bounding box center [409, 384] width 467 height 134
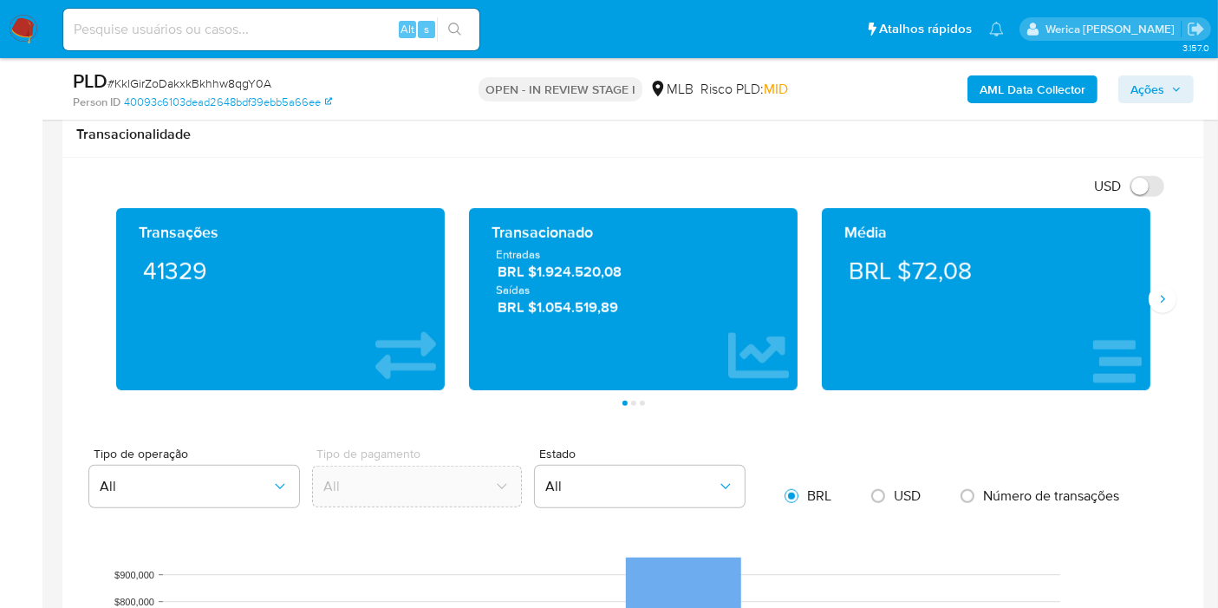
scroll to position [1303, 0]
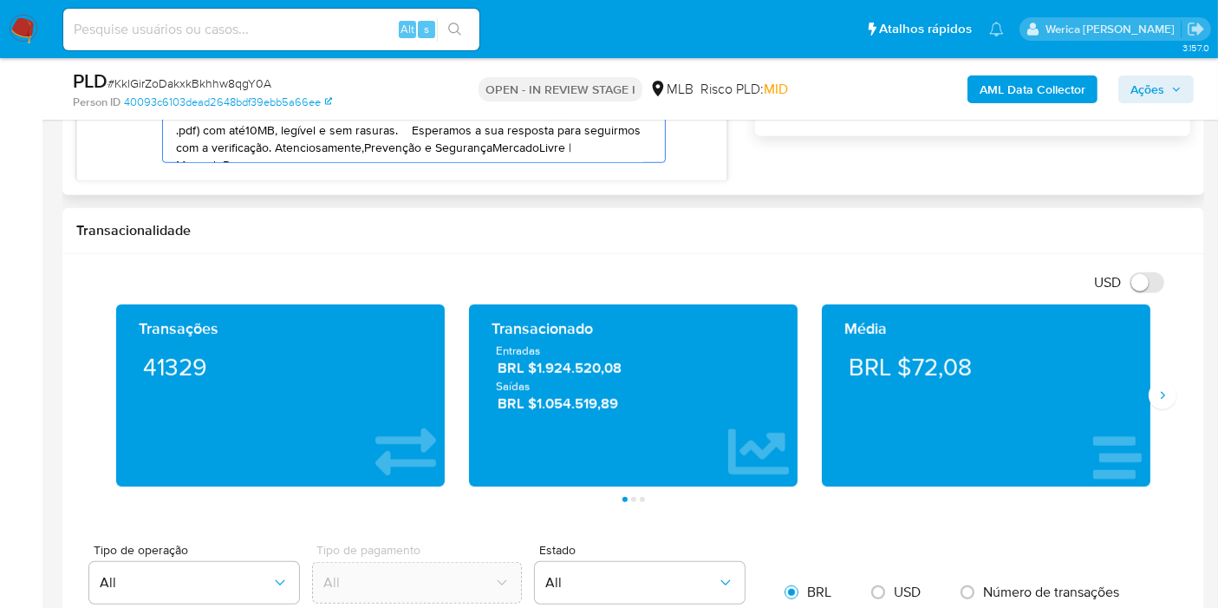
drag, startPoint x: 175, startPoint y: 325, endPoint x: 682, endPoint y: 173, distance: 529.7
click at [644, 152] on div "Olá,Agradecemos as informações que enviou, porém, não coincidem com as informaç…" at bounding box center [409, 96] width 493 height 134
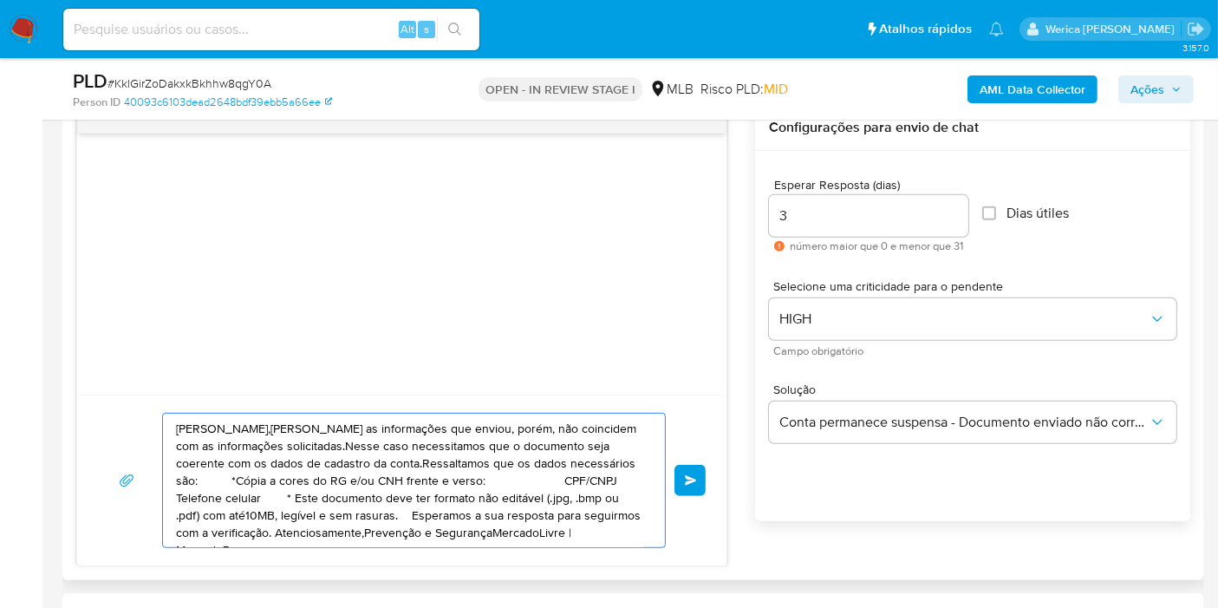
paste textarea "! Estamos realizando uma verificação adicional de segurança em contas de usuári…"
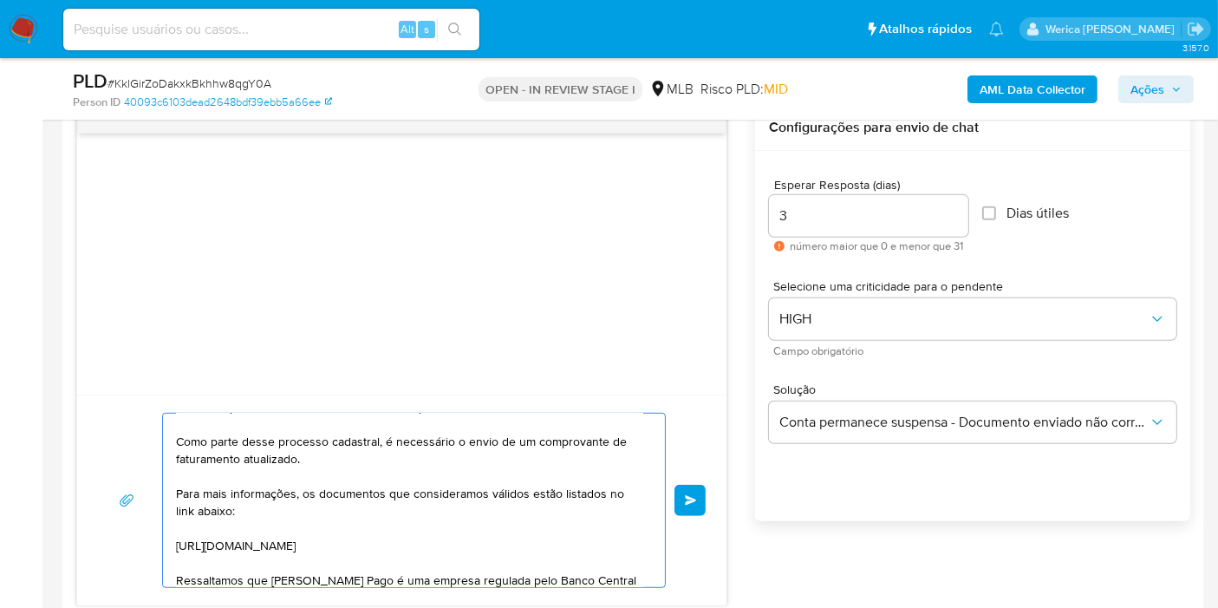
scroll to position [192, 0]
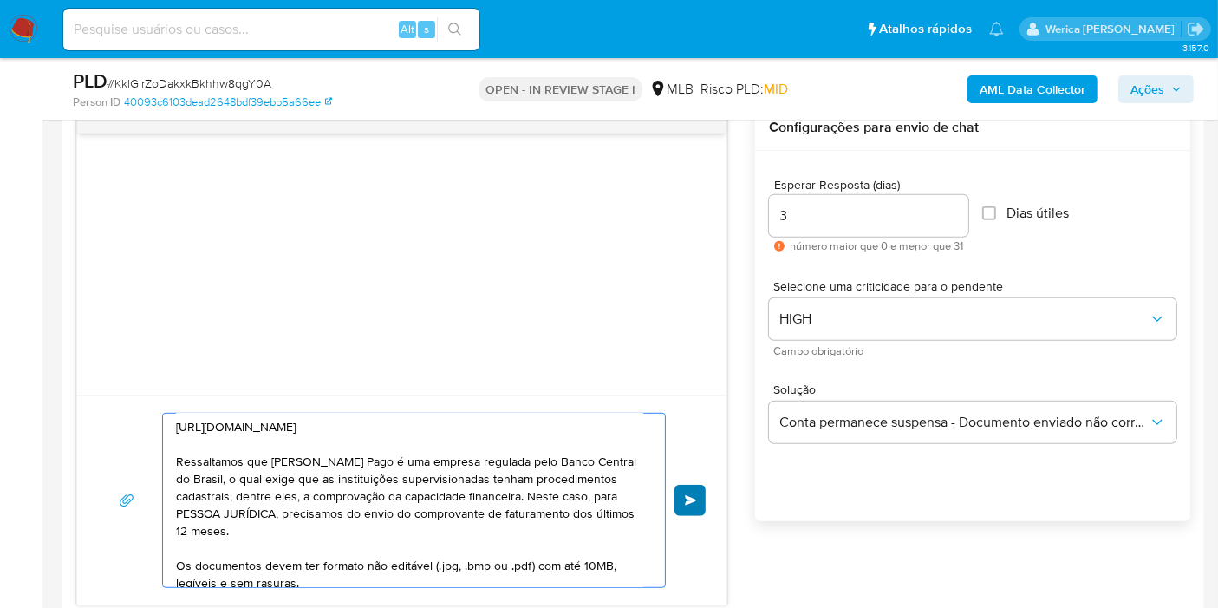
type textarea "Olá! Estamos realizando uma verificação adicional de segurança em contas de usu…"
click at [686, 504] on button "common.send" at bounding box center [690, 500] width 31 height 31
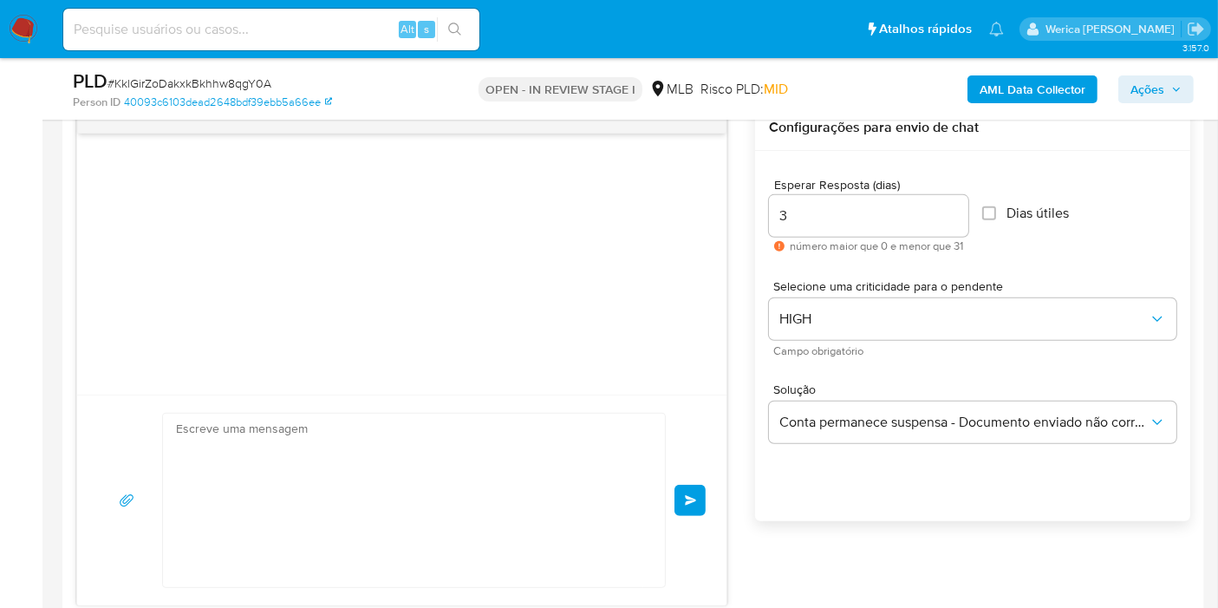
scroll to position [0, 0]
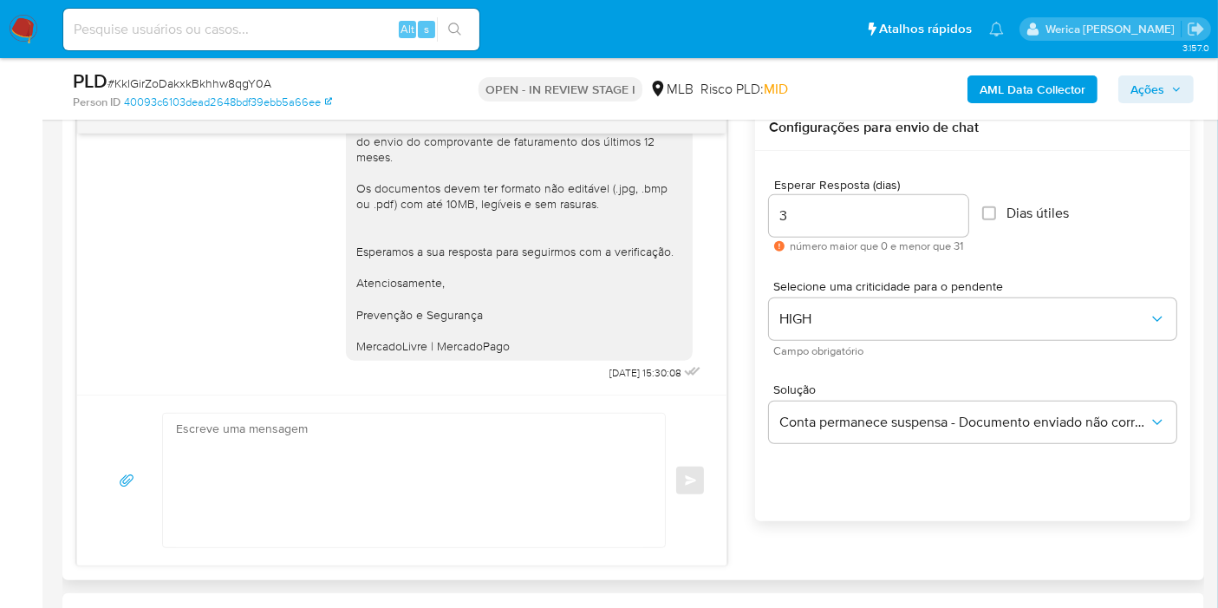
click at [705, 486] on div "common.send" at bounding box center [402, 480] width 608 height 135
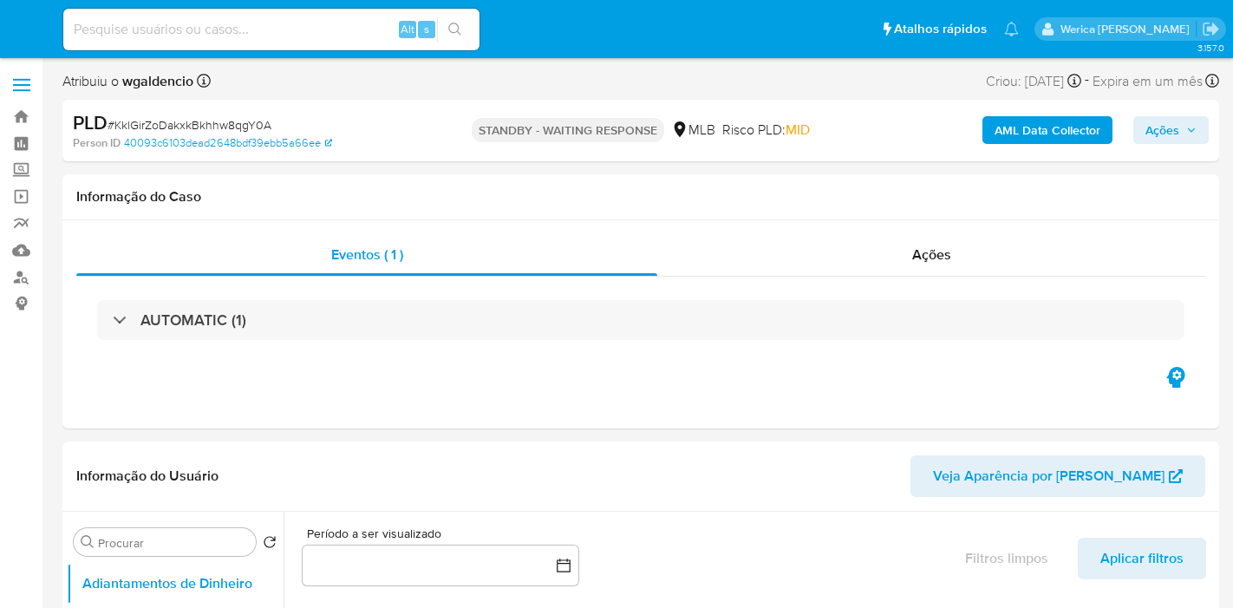
select select "10"
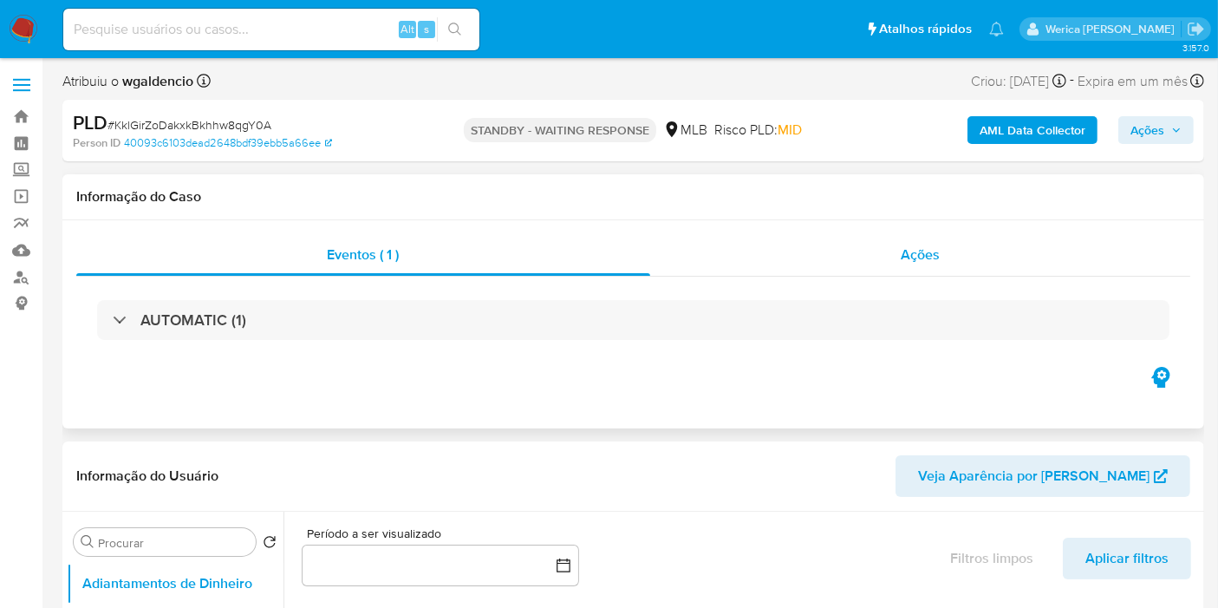
click at [873, 256] on div "Ações" at bounding box center [920, 255] width 541 height 42
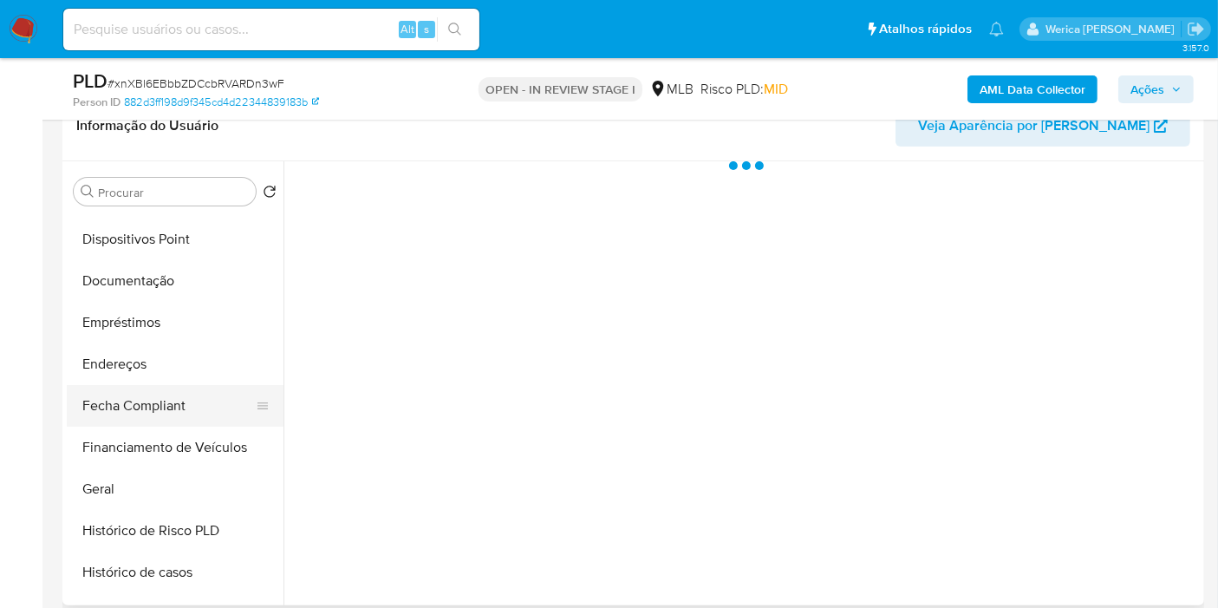
scroll to position [289, 0]
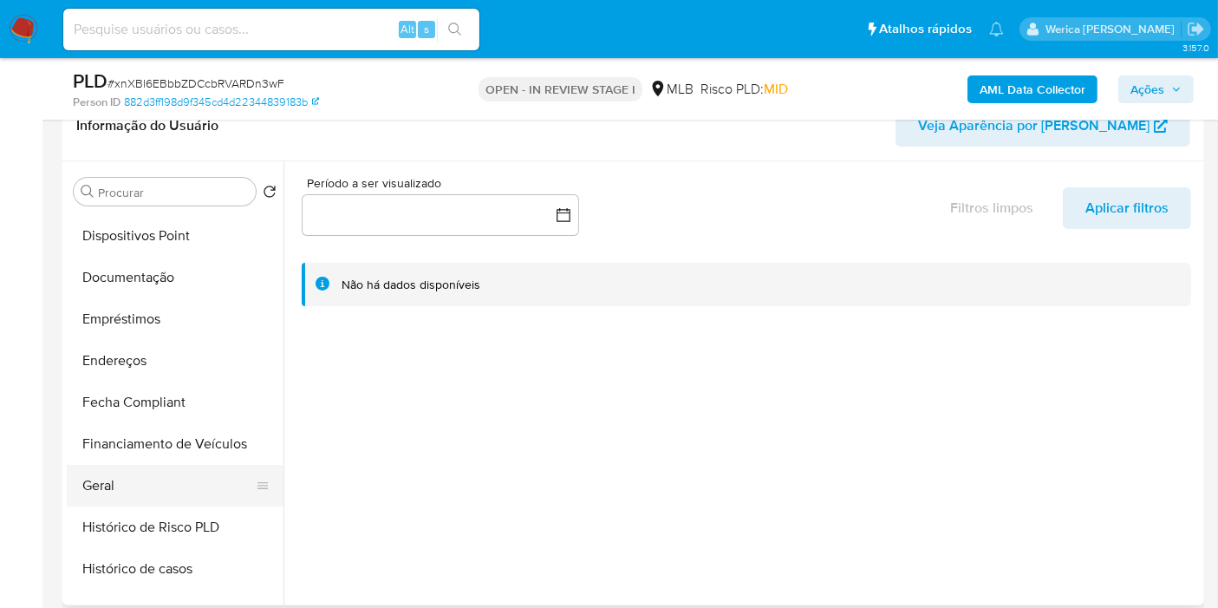
click at [200, 486] on button "Geral" at bounding box center [168, 486] width 203 height 42
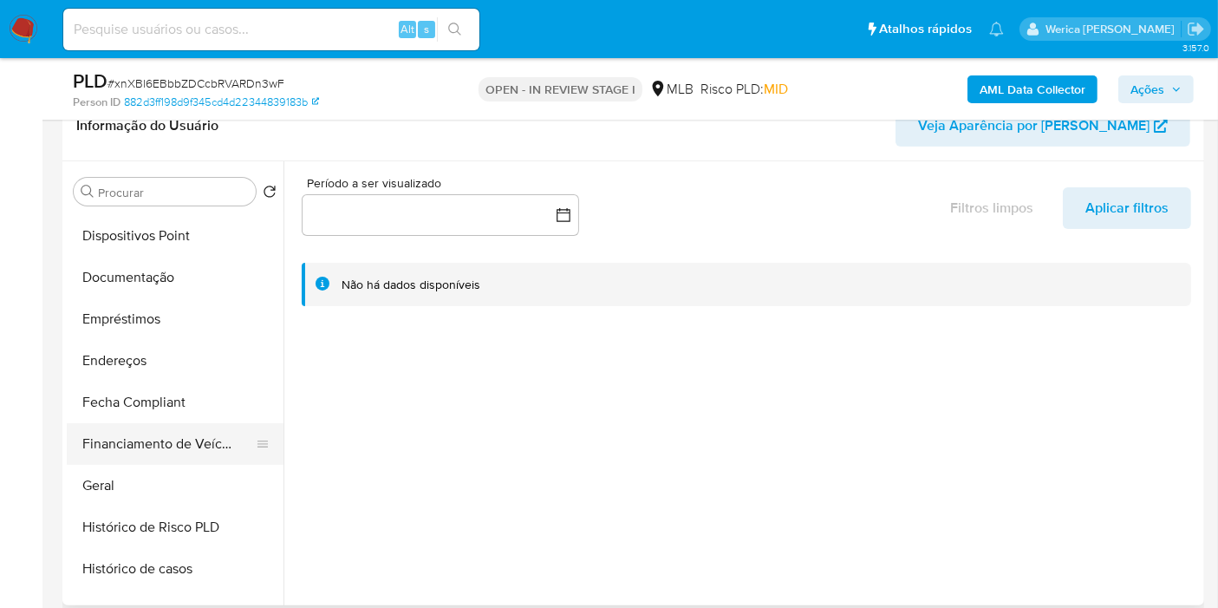
select select "10"
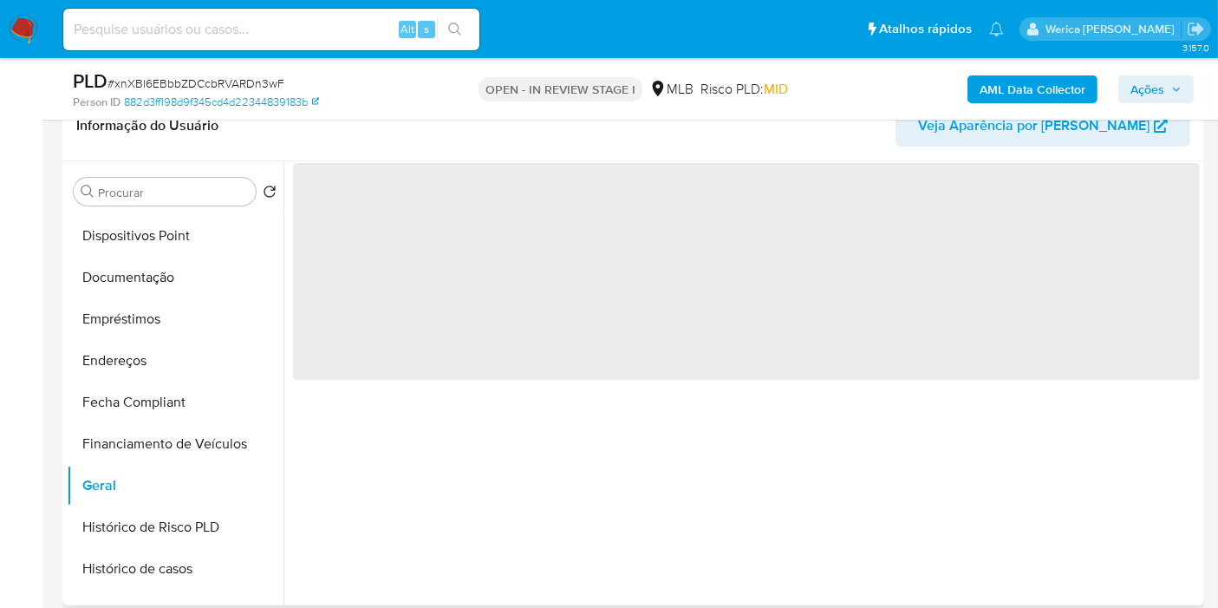
drag, startPoint x: 360, startPoint y: 191, endPoint x: 364, endPoint y: 200, distance: 10.5
click at [362, 194] on span "‌" at bounding box center [746, 271] width 907 height 217
click at [358, 218] on span "‌" at bounding box center [746, 271] width 907 height 217
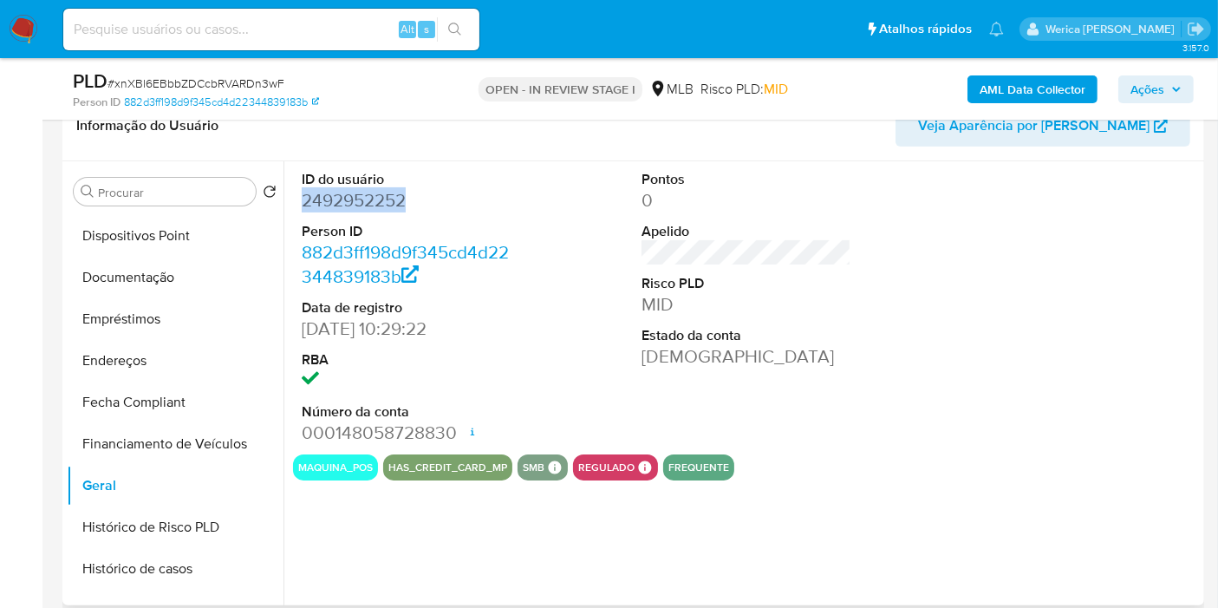
click at [341, 207] on dd "2492952252" at bounding box center [407, 200] width 210 height 24
click at [178, 291] on button "Documentação" at bounding box center [168, 278] width 203 height 42
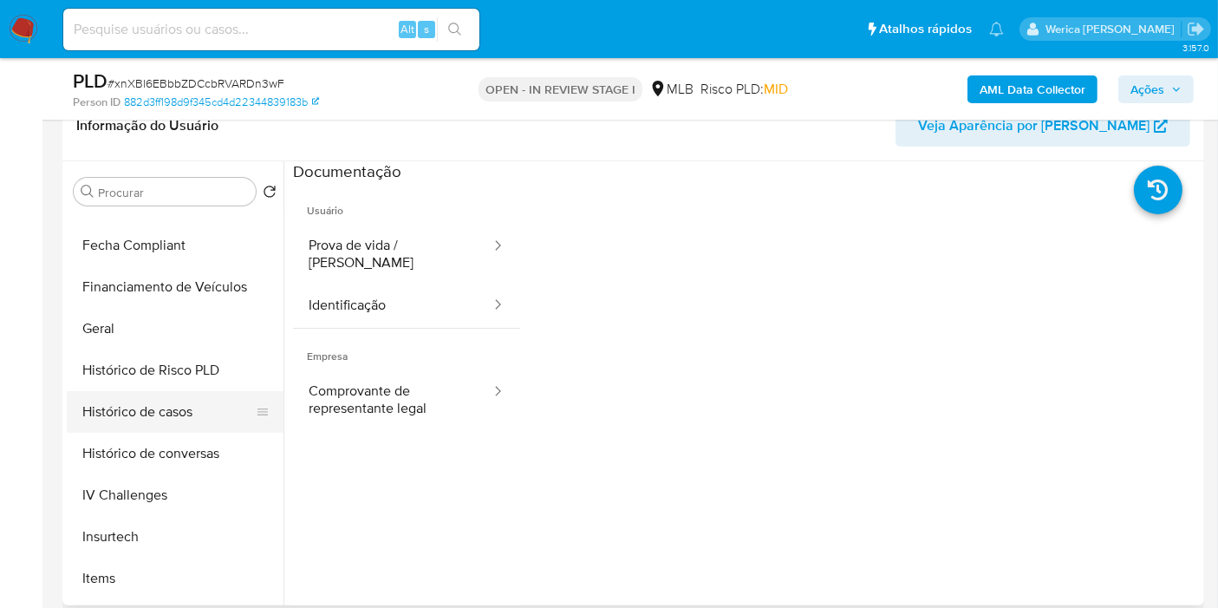
scroll to position [481, 0]
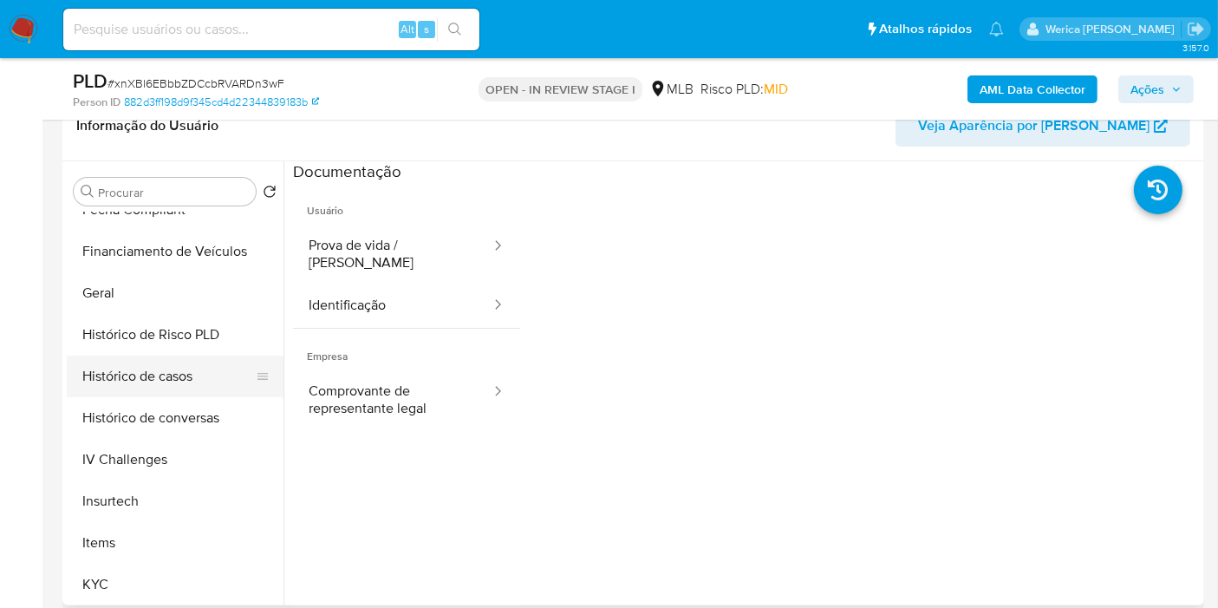
click at [186, 387] on button "Histórico de casos" at bounding box center [168, 376] width 203 height 42
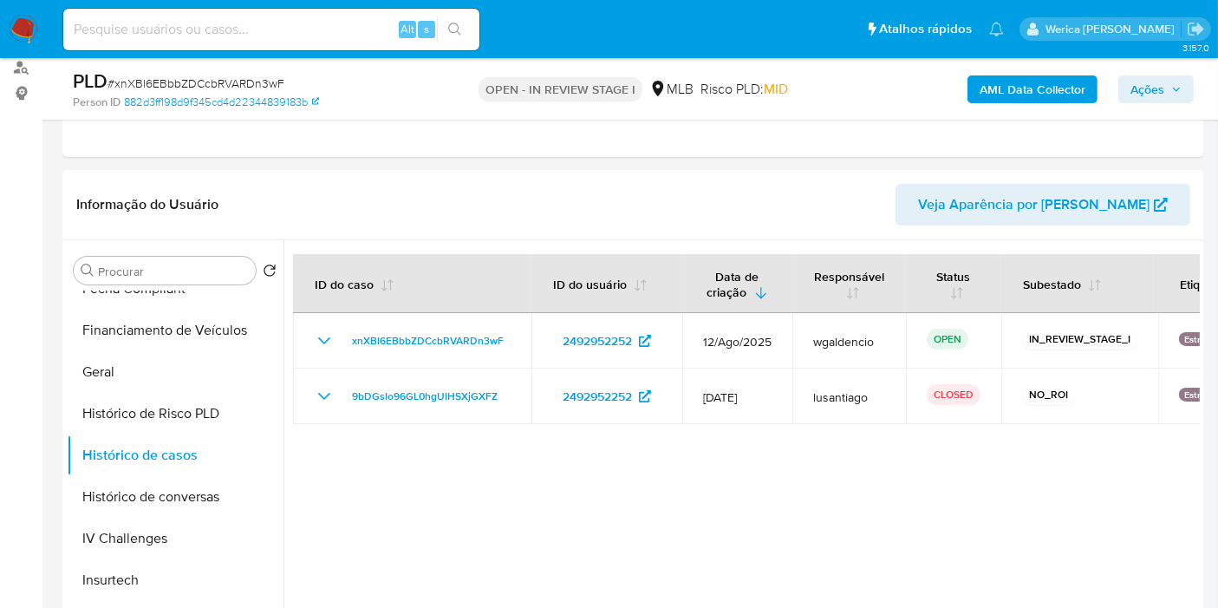
scroll to position [192, 0]
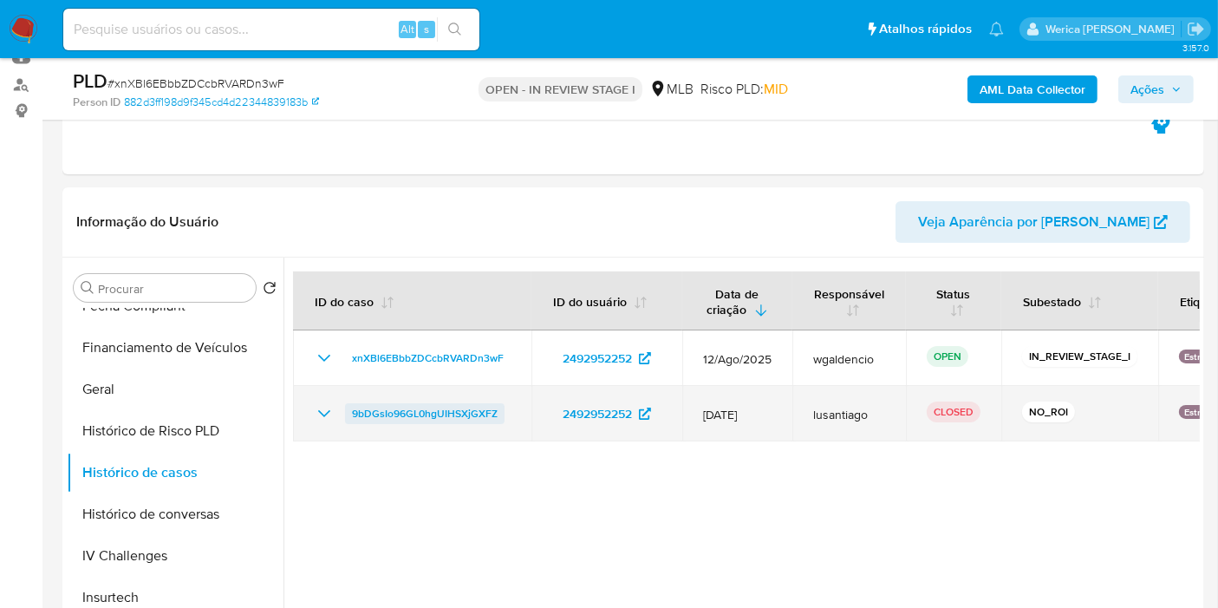
click at [455, 405] on span "9bDGsIo96GL0hgUIHSXjGXFZ" at bounding box center [425, 413] width 146 height 21
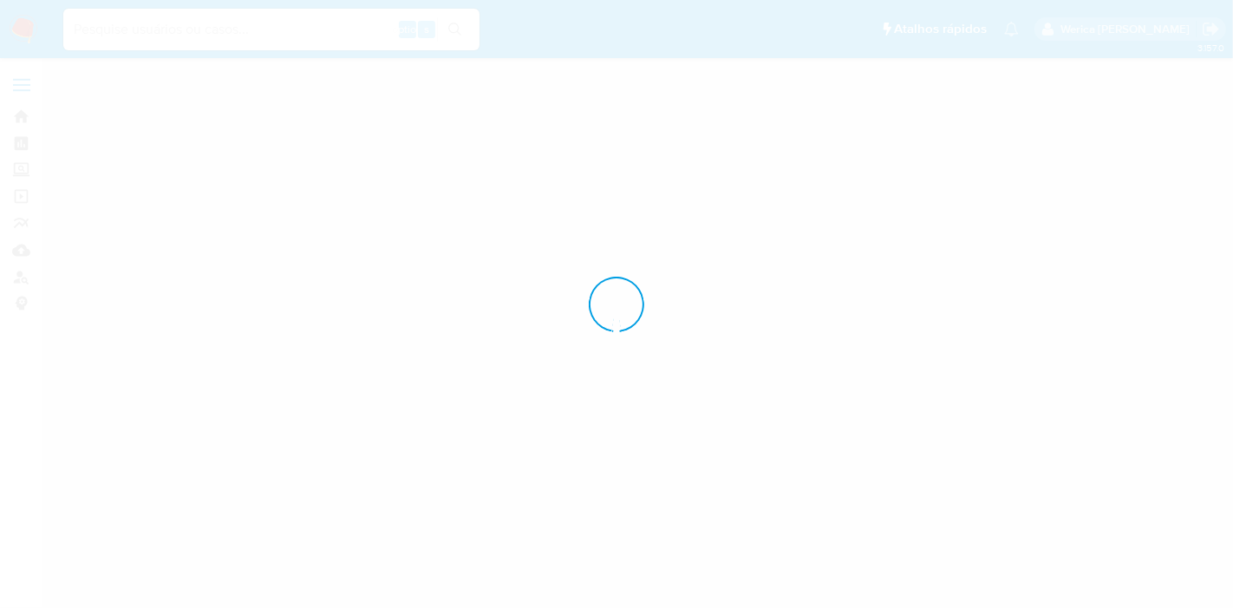
drag, startPoint x: 915, startPoint y: 250, endPoint x: 916, endPoint y: 259, distance: 9.7
click at [915, 252] on div at bounding box center [616, 304] width 1233 height 608
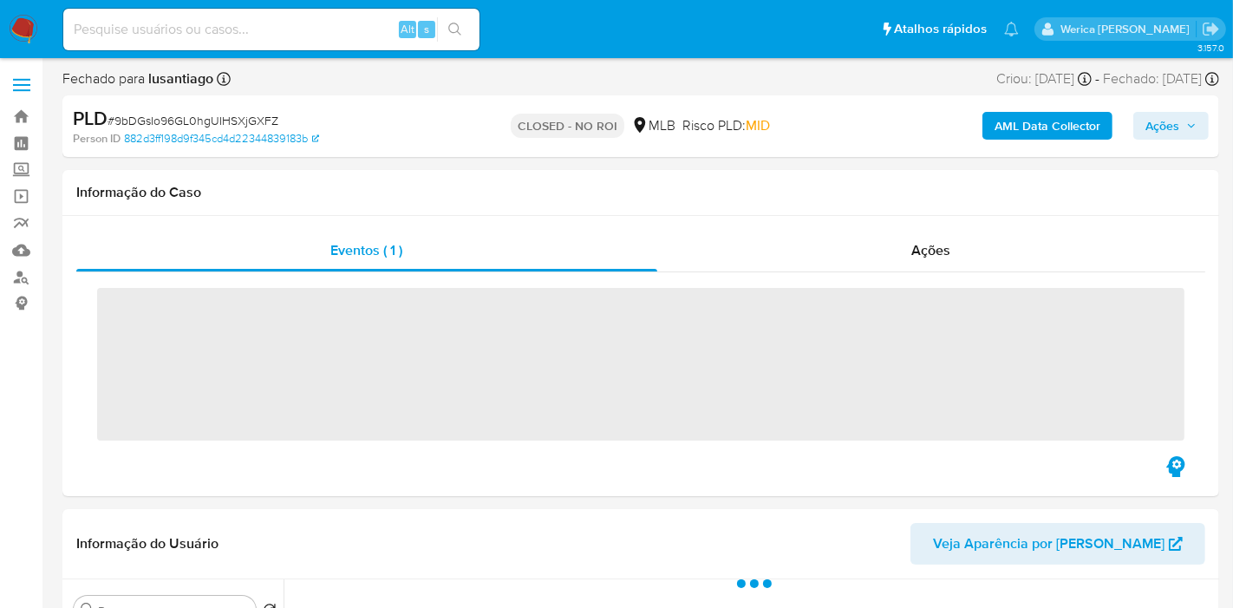
click at [909, 262] on div "Ações" at bounding box center [931, 251] width 548 height 42
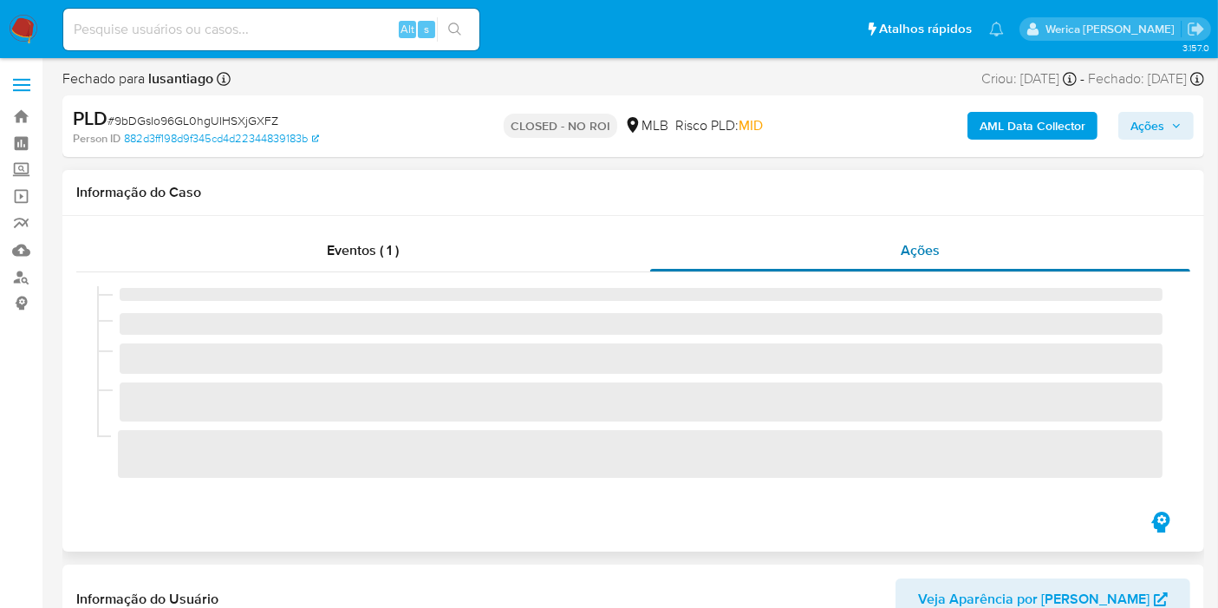
click at [907, 255] on span "Ações" at bounding box center [920, 250] width 39 height 20
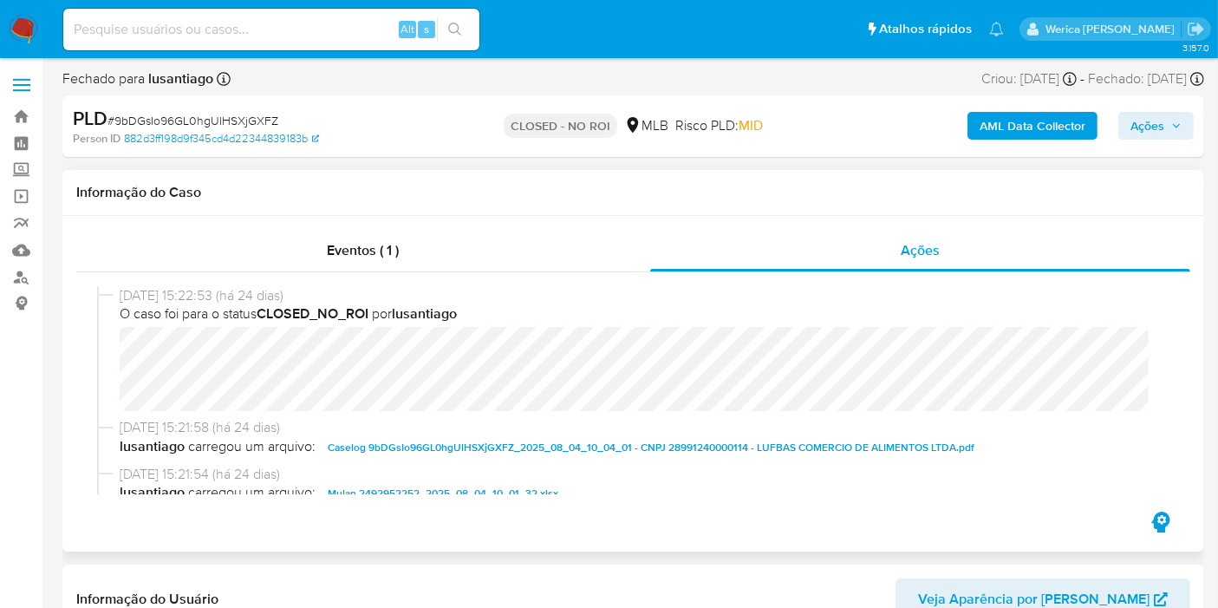
select select "10"
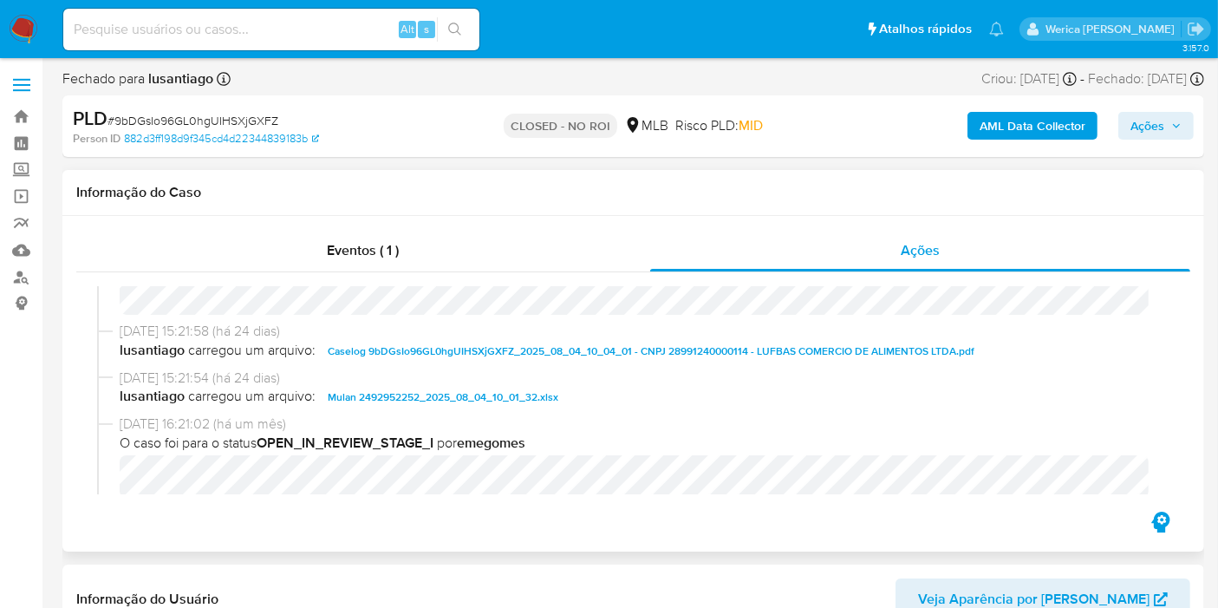
scroll to position [151, 0]
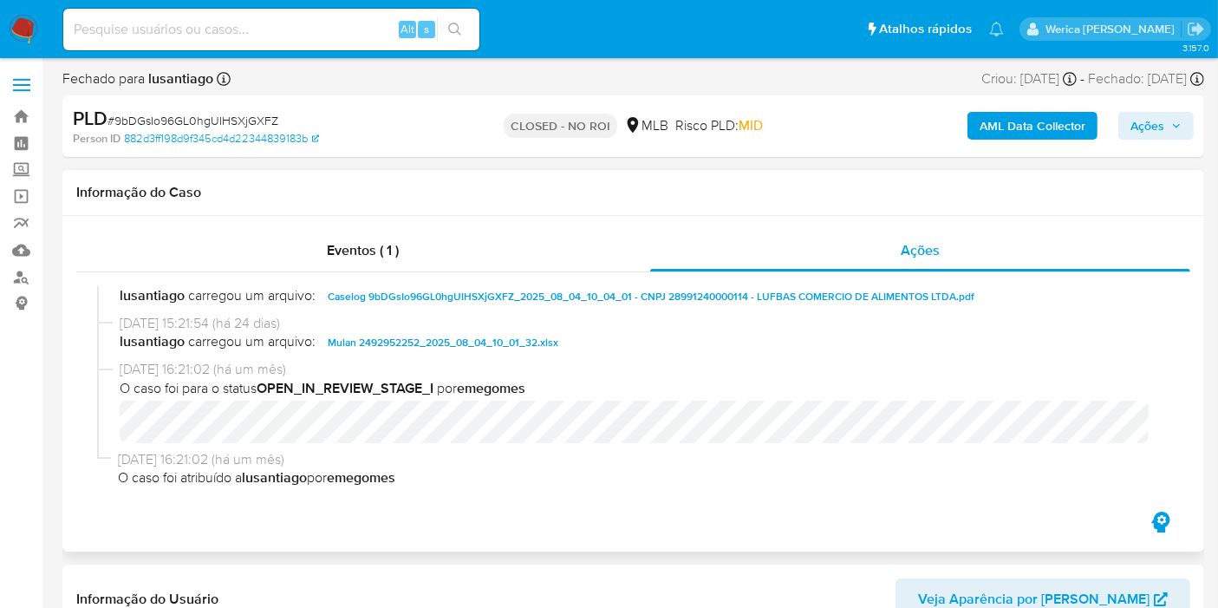
click at [557, 282] on div "[DATE] 15:22:53 (há 24 dias) O caso foi para o status CLOSED_NO_ROI por lusanti…" at bounding box center [633, 390] width 1114 height 236
click at [564, 294] on span "Caselog 9bDGsIo96GL0hgUIHSXjGXFZ_2025_08_04_10_04_01 - CNPJ 28991240000114 - LU…" at bounding box center [651, 296] width 647 height 21
